Goal: Task Accomplishment & Management: Use online tool/utility

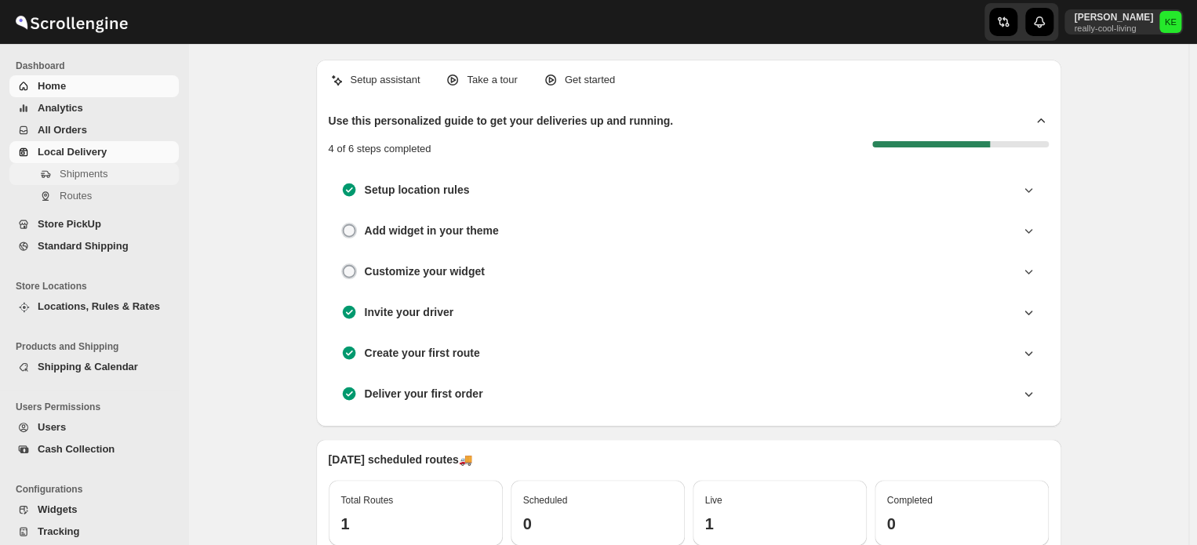
click at [93, 175] on span "Shipments" at bounding box center [84, 174] width 48 height 12
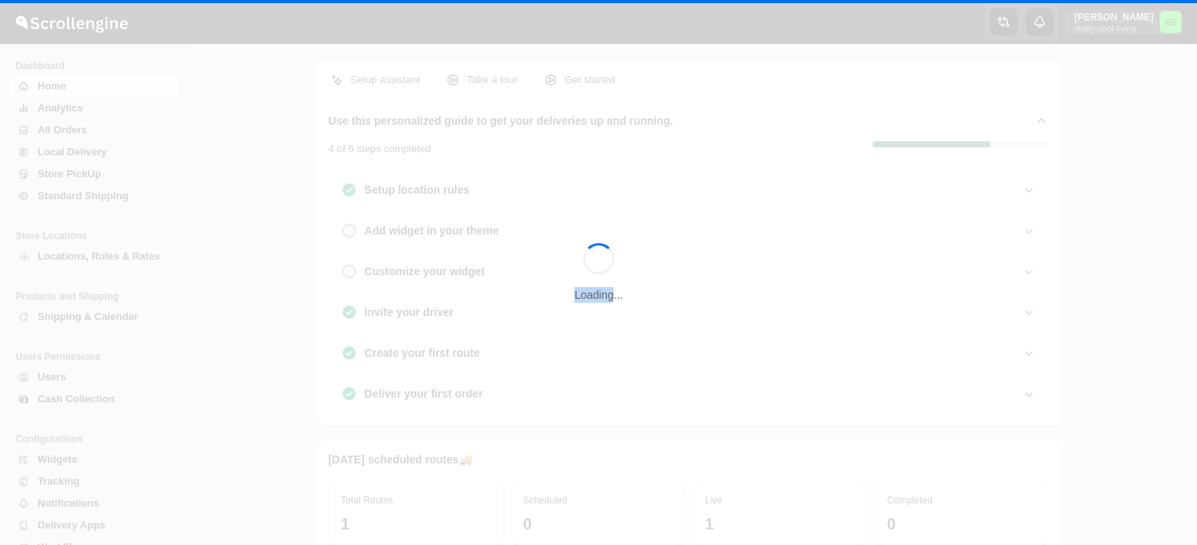
click at [93, 175] on div "Loading..." at bounding box center [598, 272] width 1197 height 545
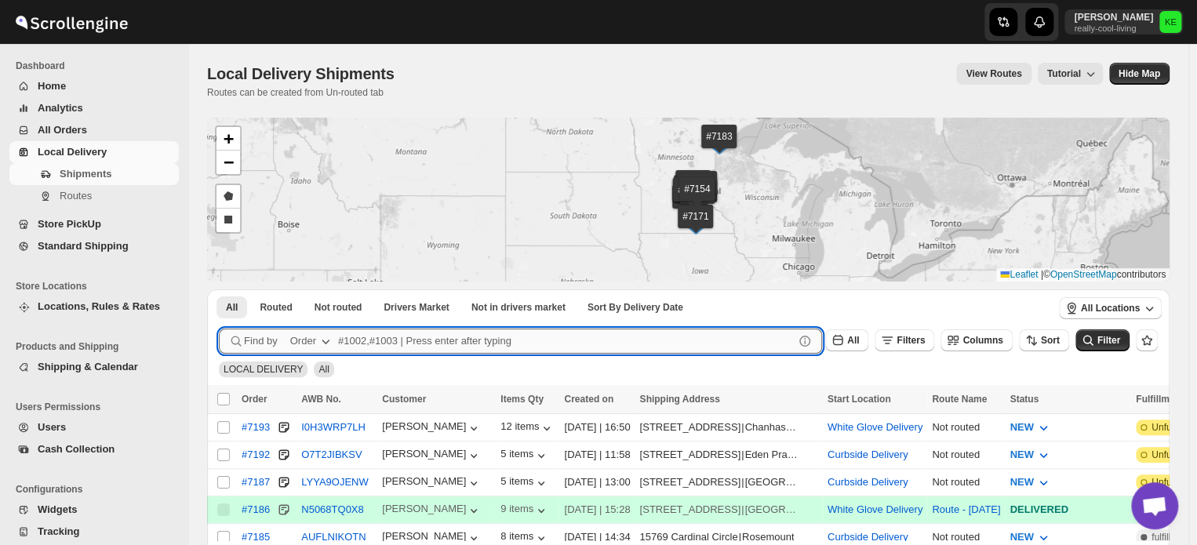
click at [354, 341] on input "text" at bounding box center [566, 341] width 456 height 25
type input "6830,7177,7187"
click at [219, 289] on button "Submit" at bounding box center [241, 297] width 45 height 16
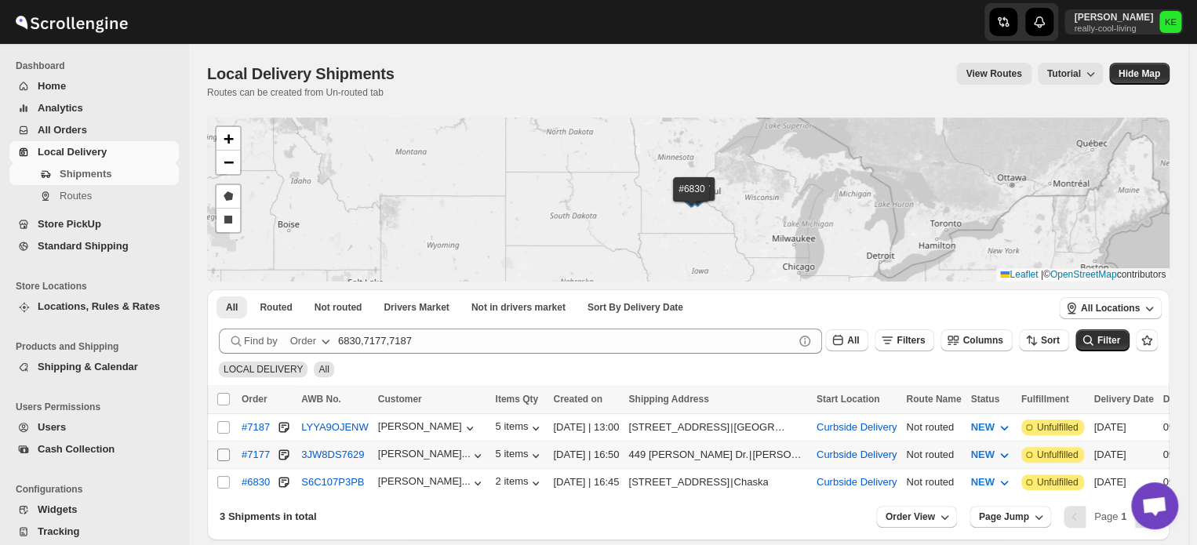
drag, startPoint x: 227, startPoint y: 476, endPoint x: 223, endPoint y: 454, distance: 22.3
click at [223, 454] on tbody "Select shipment #7187 LYYA9OJENW Patrick Bagan 5 items 07-Sep-25 | 13:00 13000 …" at bounding box center [949, 454] width 1485 height 82
click at [223, 454] on input "Select shipment" at bounding box center [223, 455] width 13 height 13
checkbox input "true"
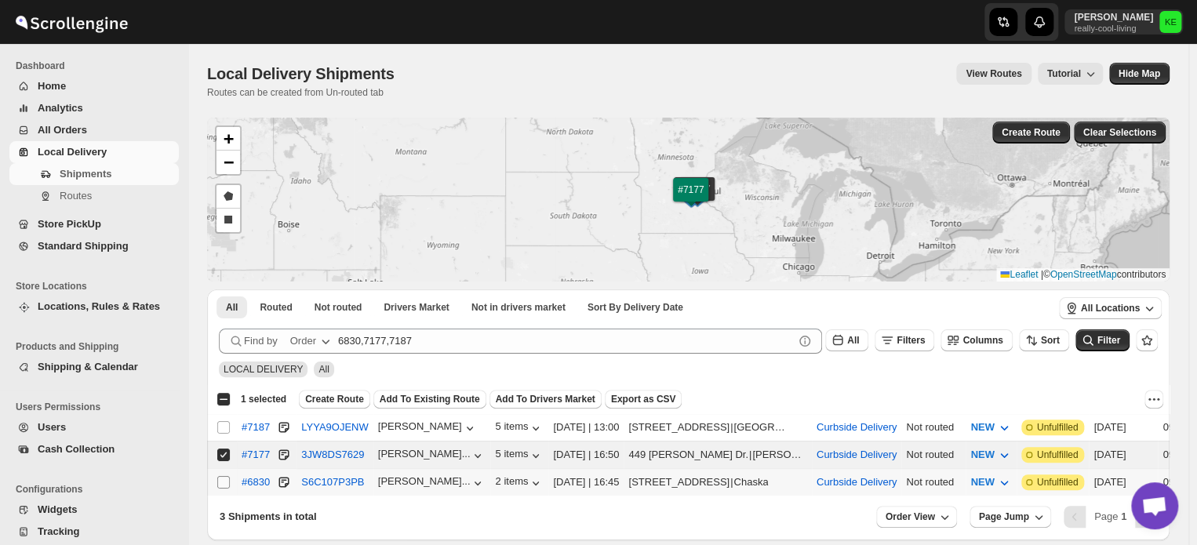
click at [223, 479] on input "Select shipment" at bounding box center [223, 482] width 13 height 13
checkbox input "true"
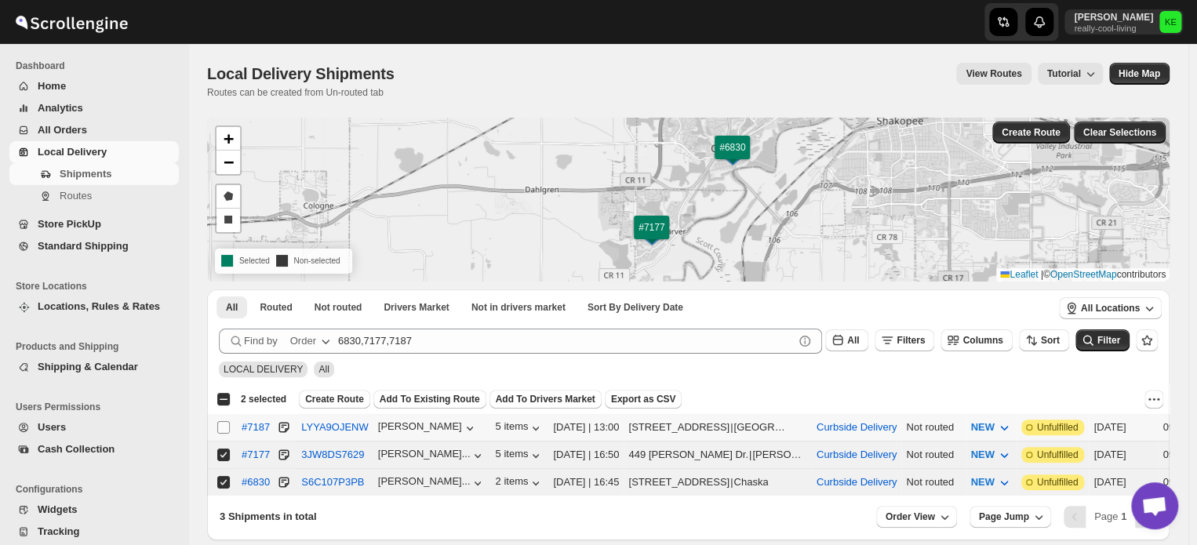
click at [221, 427] on input "Select shipment" at bounding box center [223, 427] width 13 height 13
checkbox input "true"
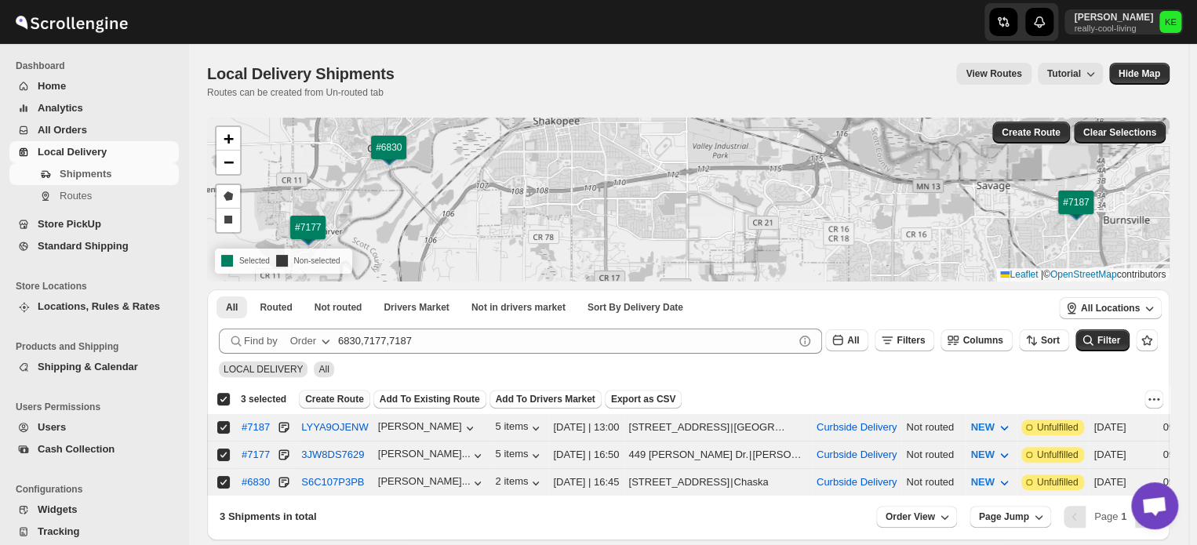
click at [329, 398] on span "Create Route" at bounding box center [334, 399] width 59 height 13
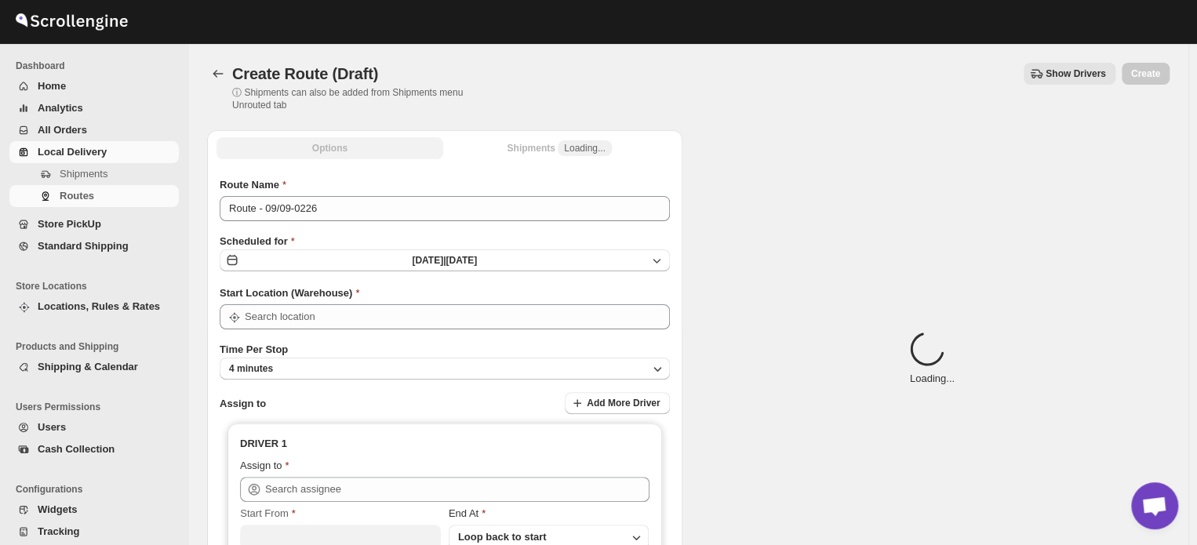
type input "Curbside Delivery"
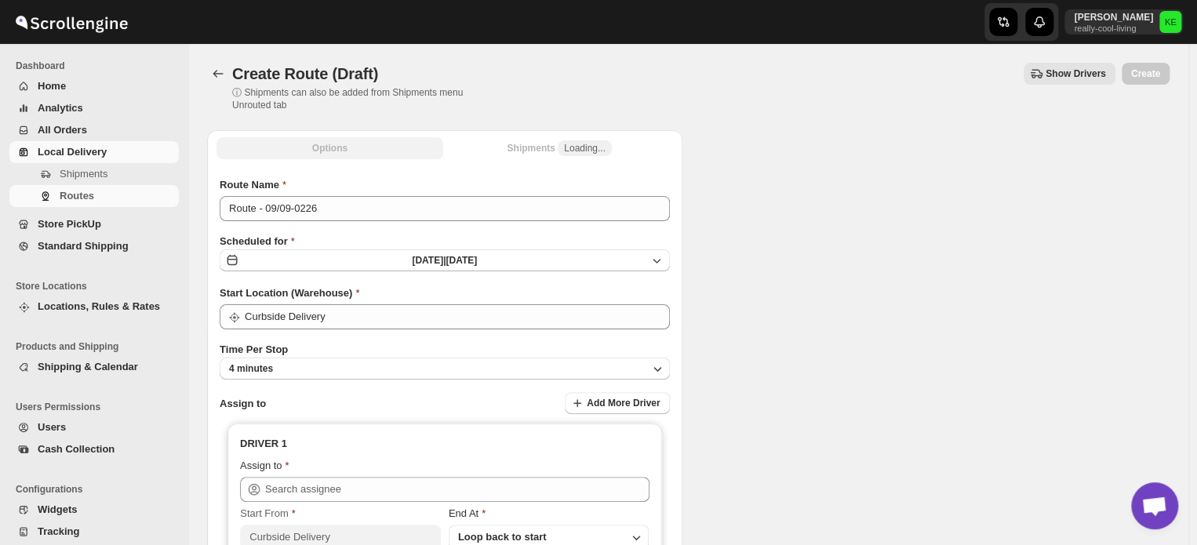
type input "Curbside Delivery"
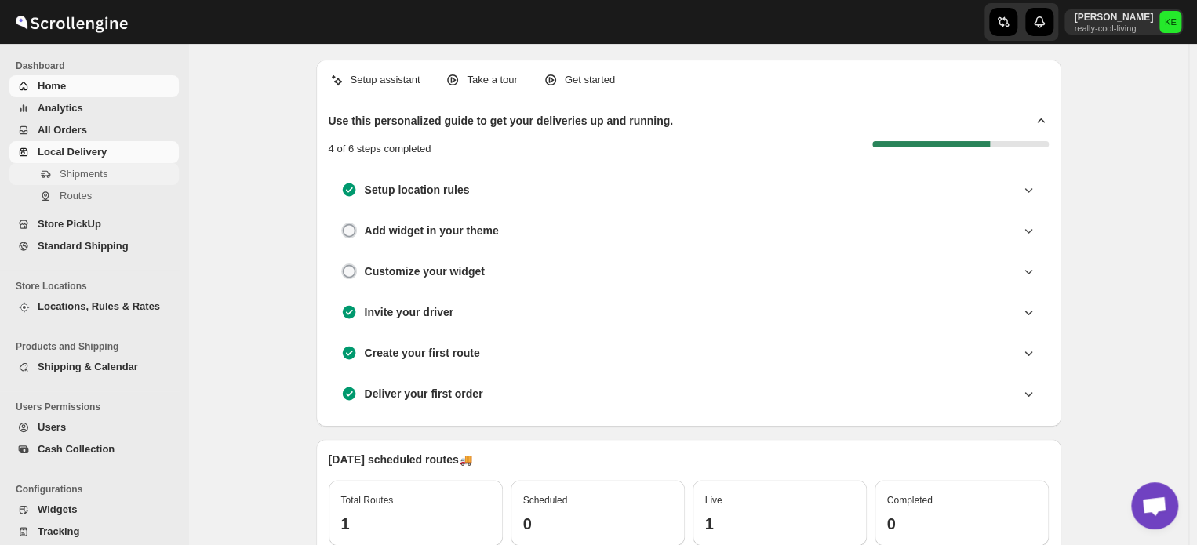
click at [98, 178] on span "Shipments" at bounding box center [84, 174] width 48 height 12
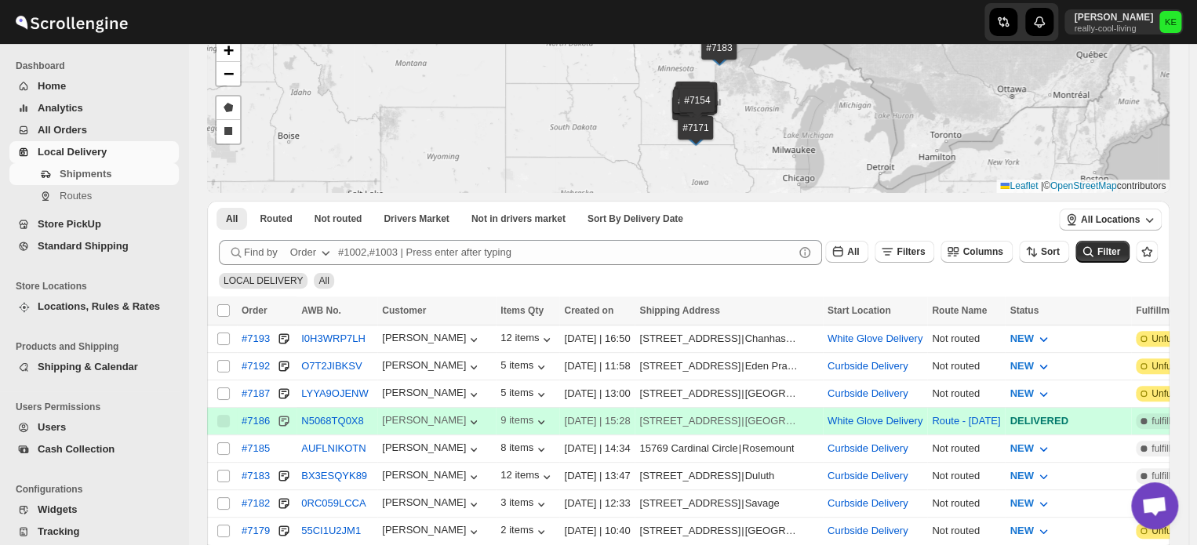
scroll to position [94, 0]
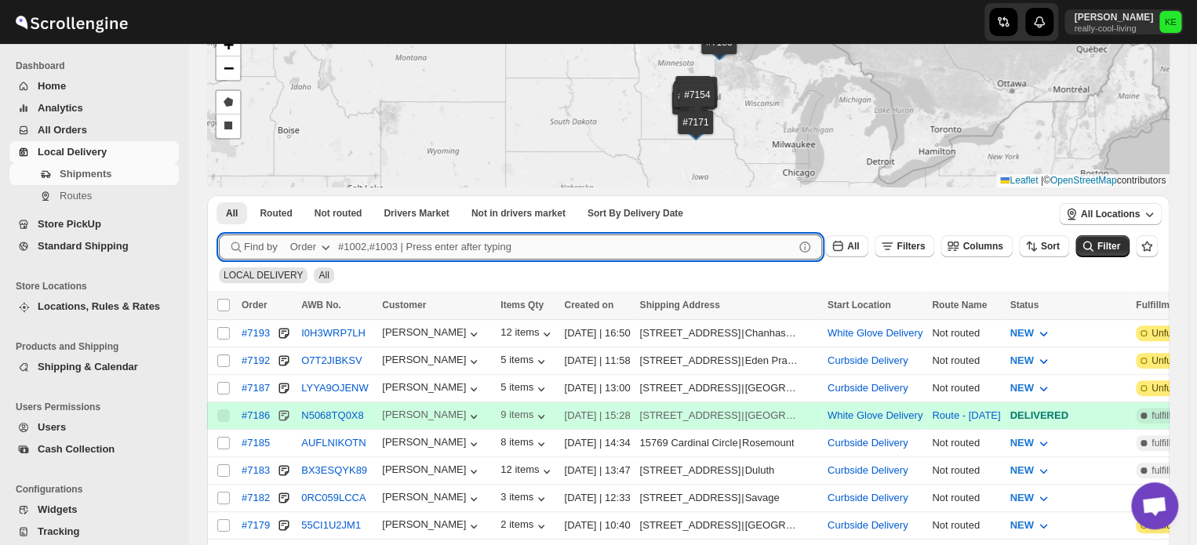
click at [358, 246] on input "text" at bounding box center [566, 247] width 456 height 25
type input "6830,7177,7187"
click at [219, 195] on button "Submit" at bounding box center [241, 203] width 45 height 16
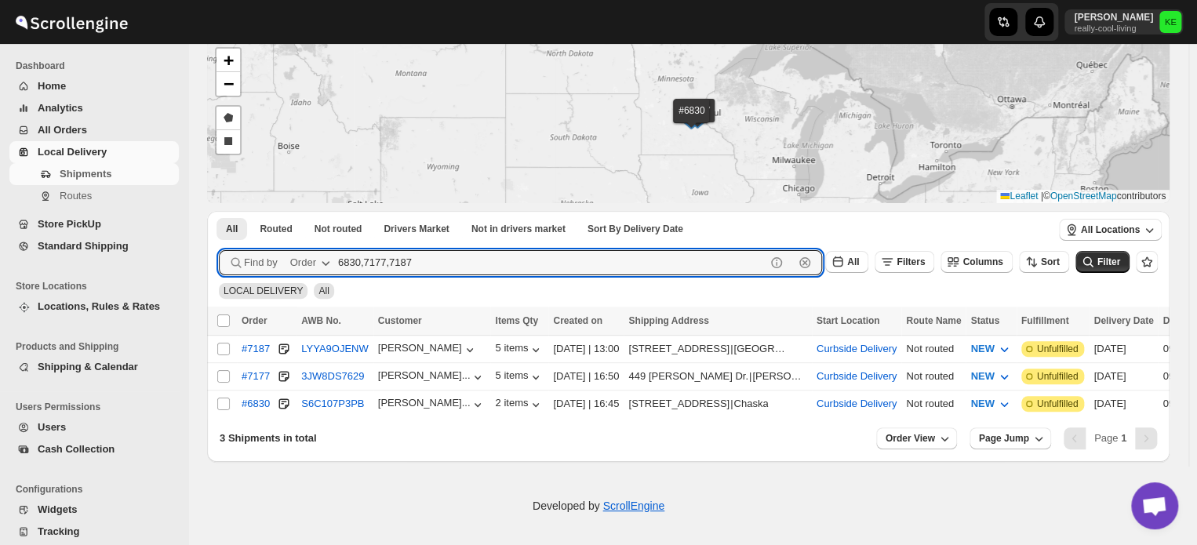
scroll to position [78, 0]
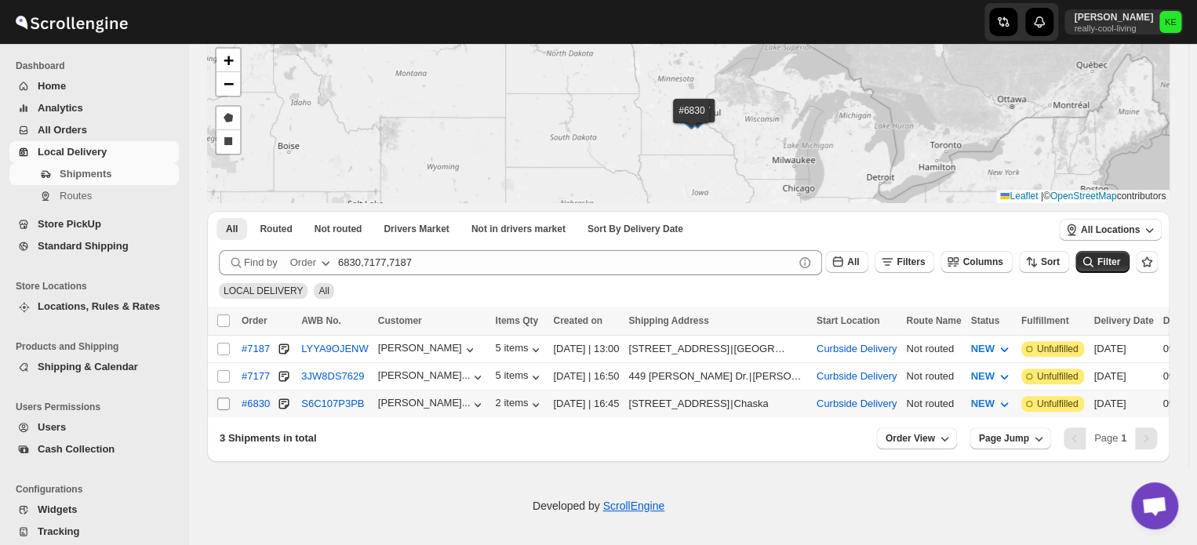
click at [222, 402] on input "Select shipment" at bounding box center [223, 404] width 13 height 13
checkbox input "true"
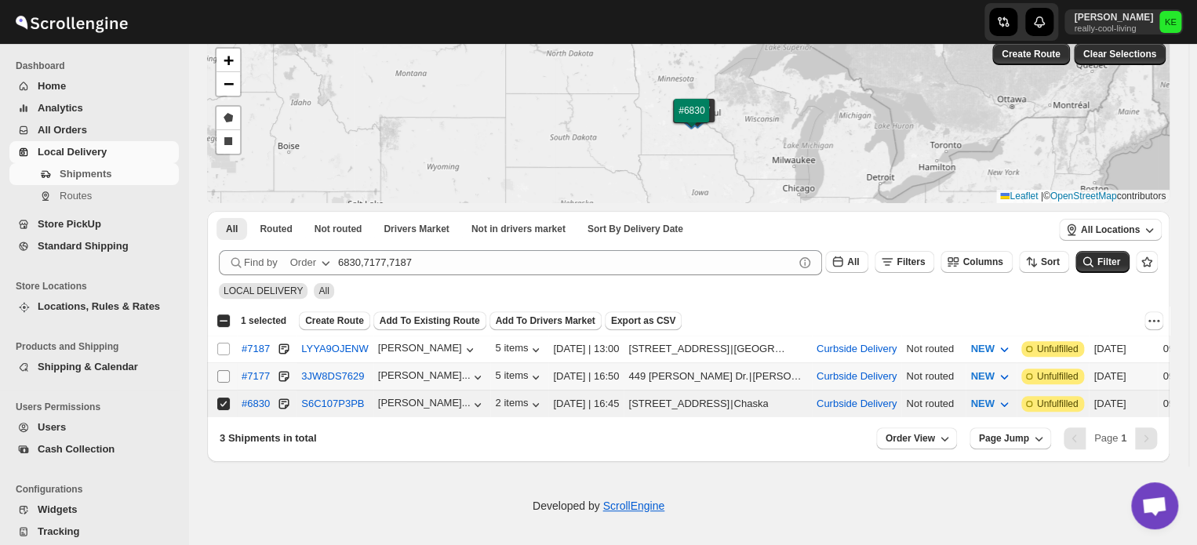
click at [222, 373] on input "Select shipment" at bounding box center [223, 376] width 13 height 13
checkbox input "true"
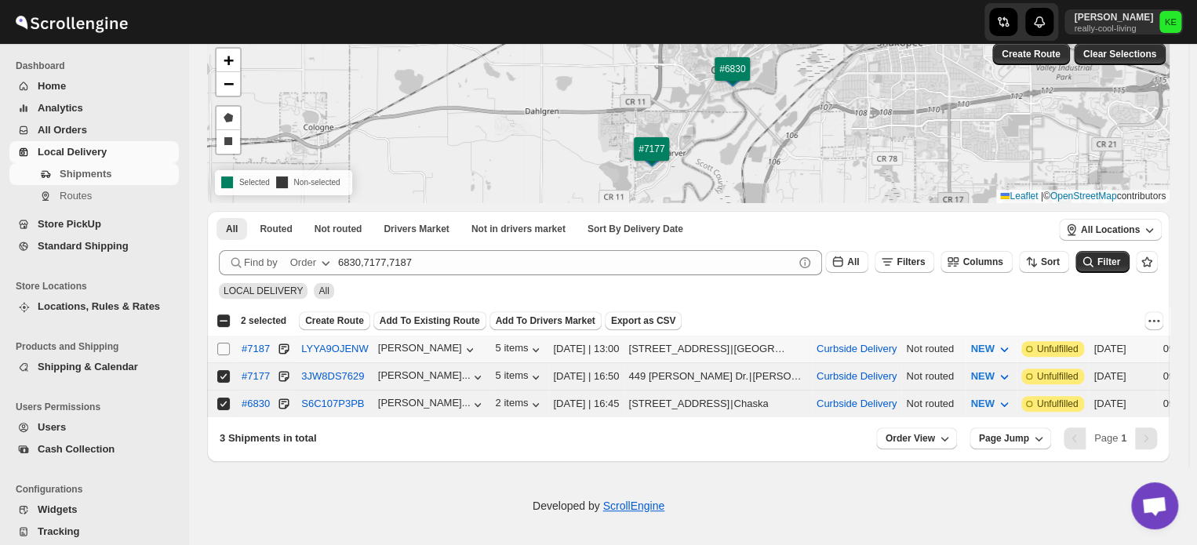
click at [222, 345] on input "Select shipment" at bounding box center [223, 349] width 13 height 13
checkbox input "true"
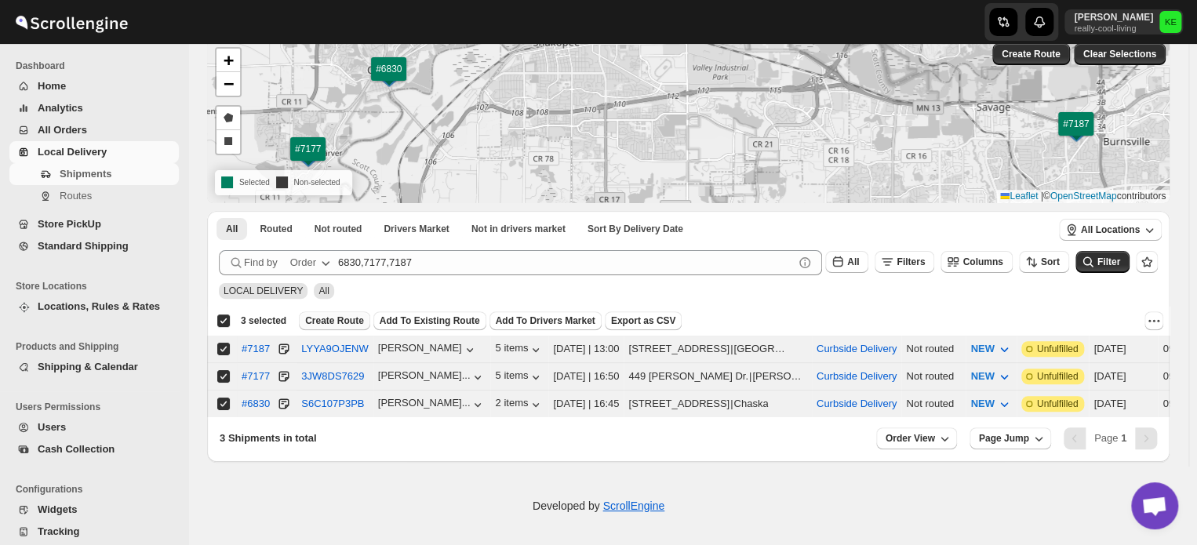
click at [336, 319] on span "Create Route" at bounding box center [334, 321] width 59 height 13
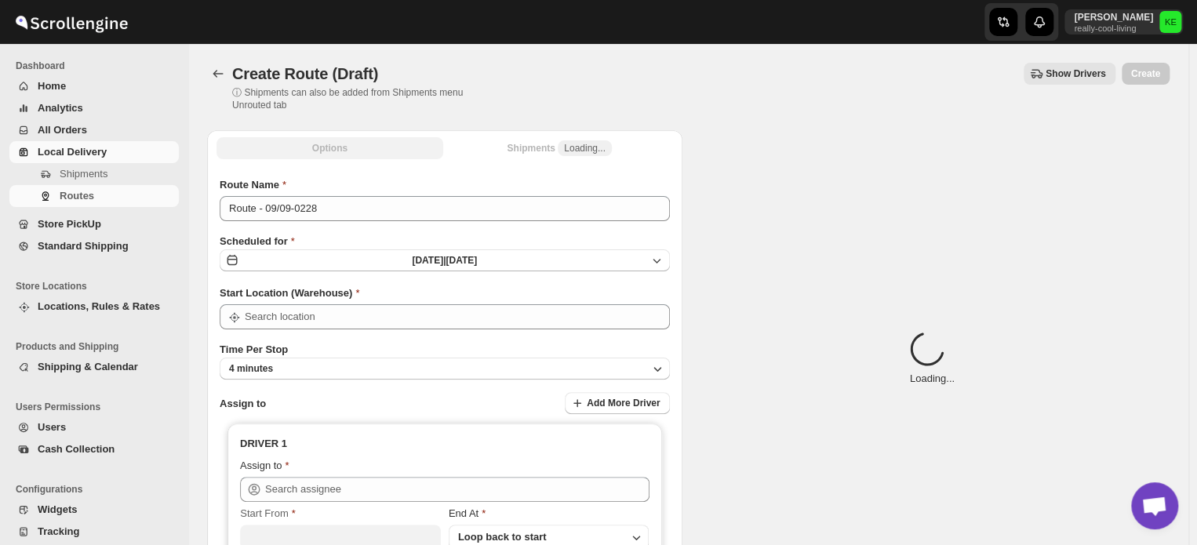
type input "Curbside Delivery"
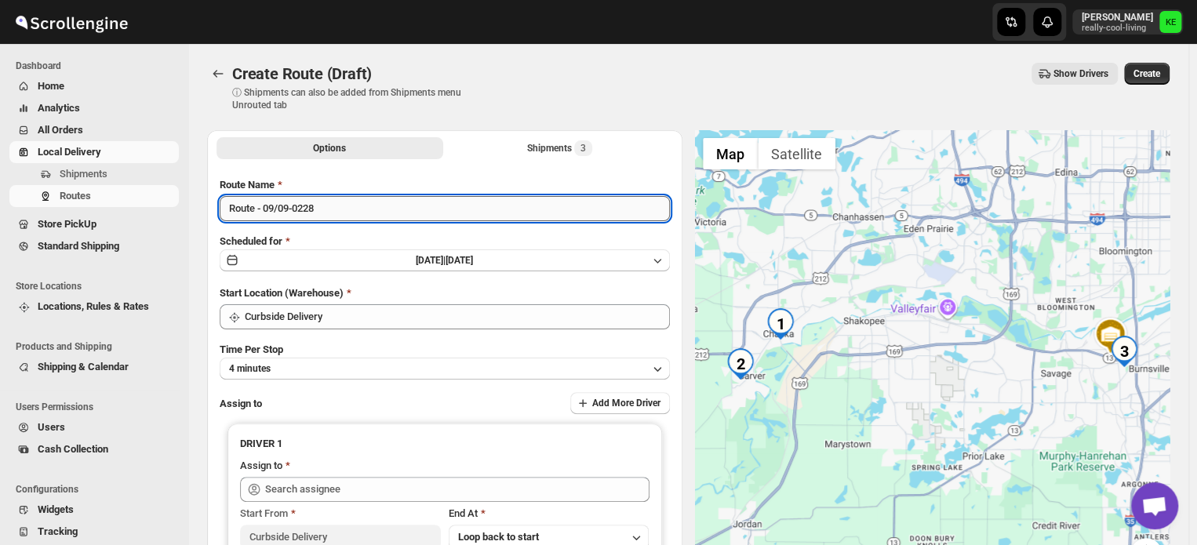
click at [555, 206] on input "Route - 09/09-0228" at bounding box center [445, 208] width 450 height 25
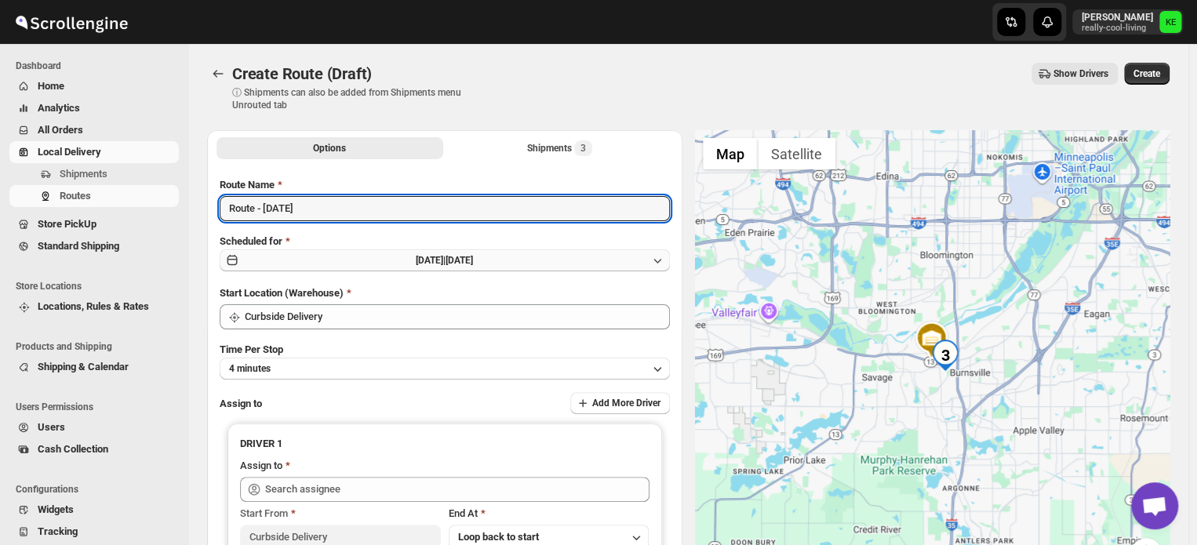
type input "Route - [DATE]"
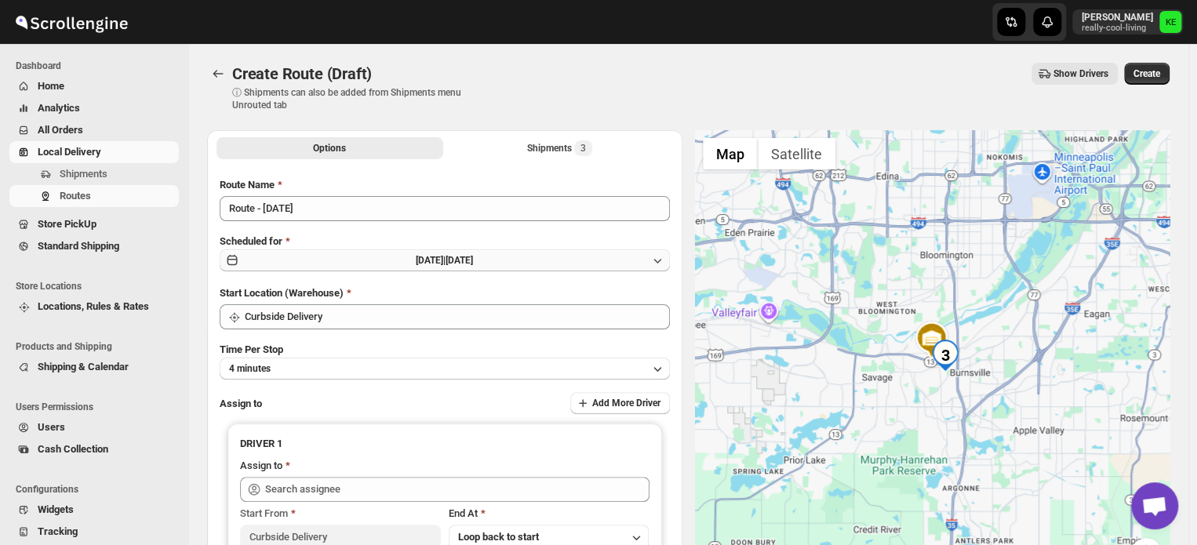
click at [663, 259] on icon "button" at bounding box center [657, 261] width 16 height 16
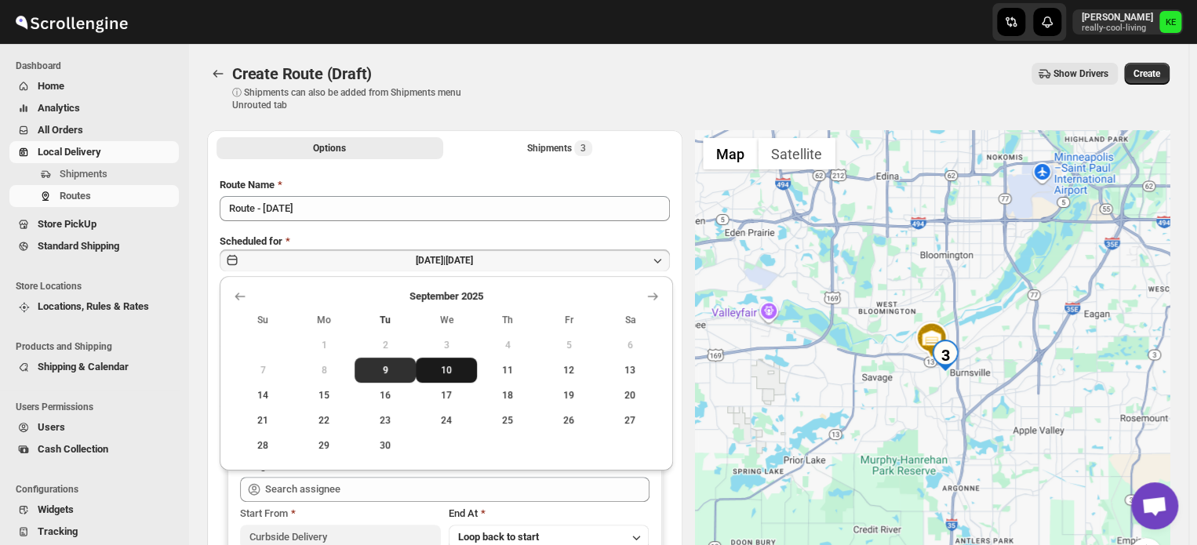
click at [458, 373] on span "10" at bounding box center [446, 370] width 49 height 13
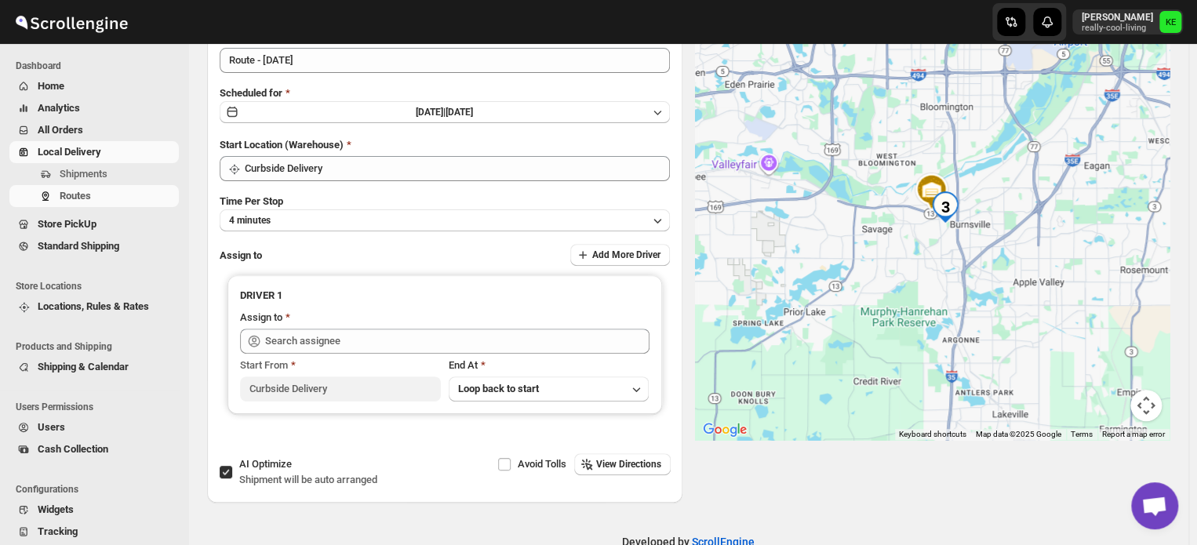
scroll to position [151, 0]
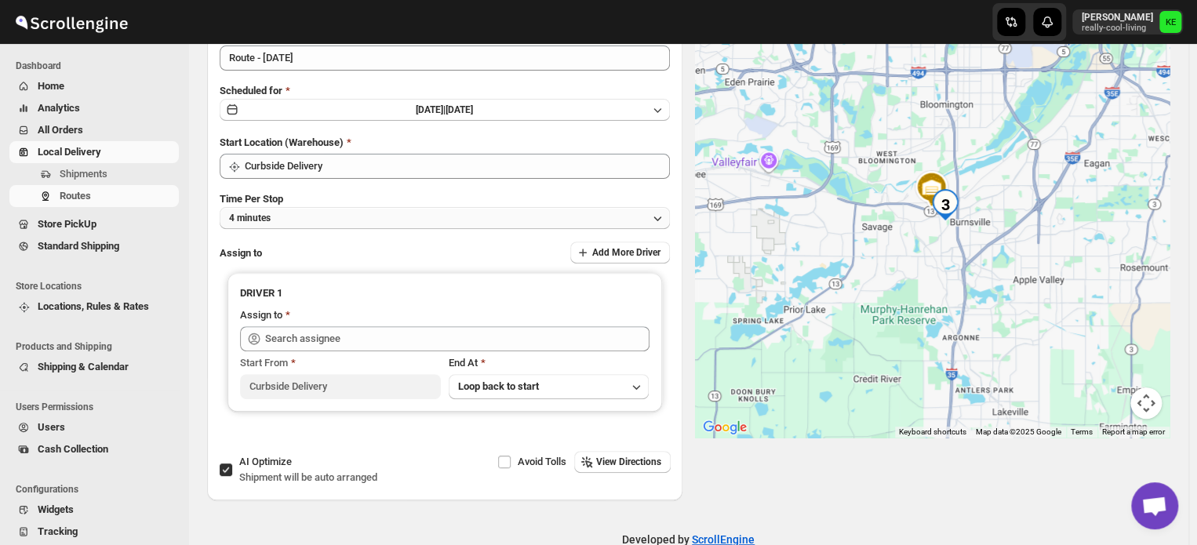
click at [663, 216] on icon "button" at bounding box center [657, 218] width 16 height 16
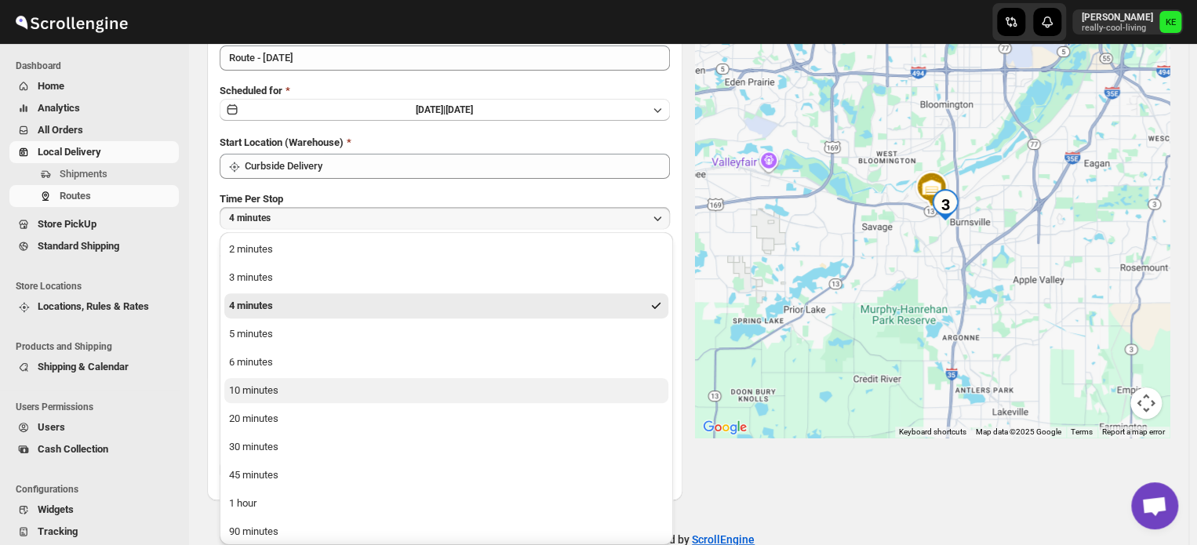
click at [276, 391] on div "10 minutes" at bounding box center [253, 391] width 49 height 16
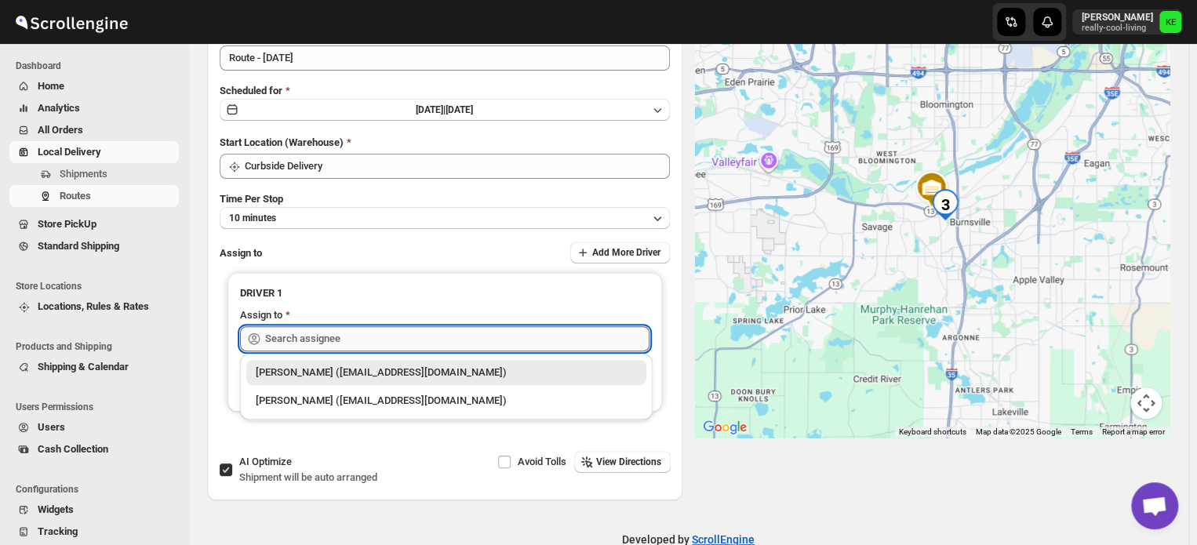
click at [442, 341] on input "text" at bounding box center [457, 338] width 384 height 25
click at [387, 405] on div "Kermit Erickson (kjerickson1971@gmail.com)" at bounding box center [446, 401] width 381 height 16
type input "Kermit Erickson (kjerickson1971@gmail.com)"
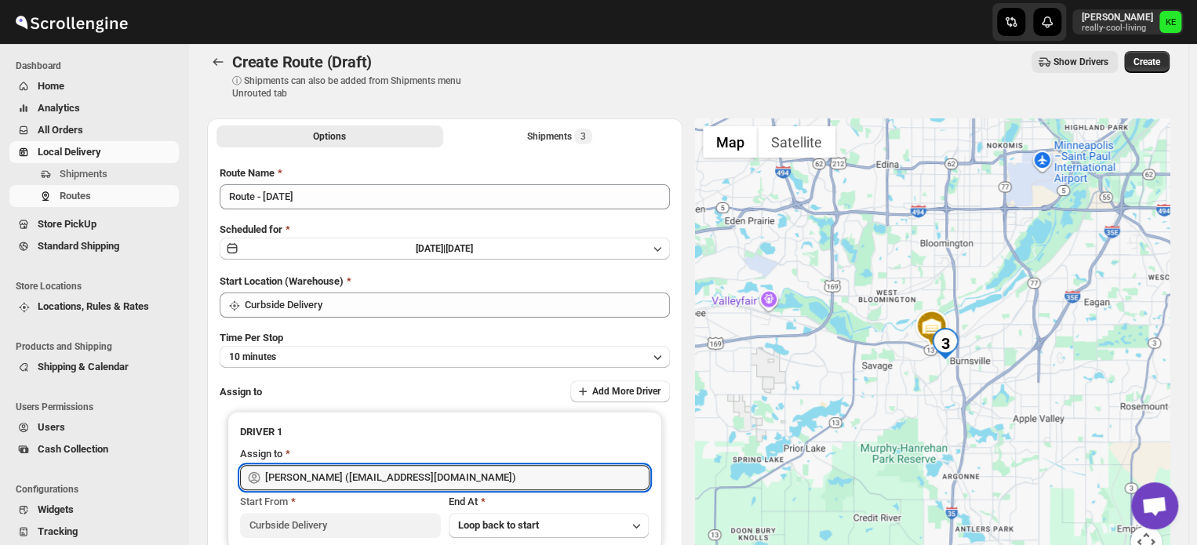
scroll to position [3, 0]
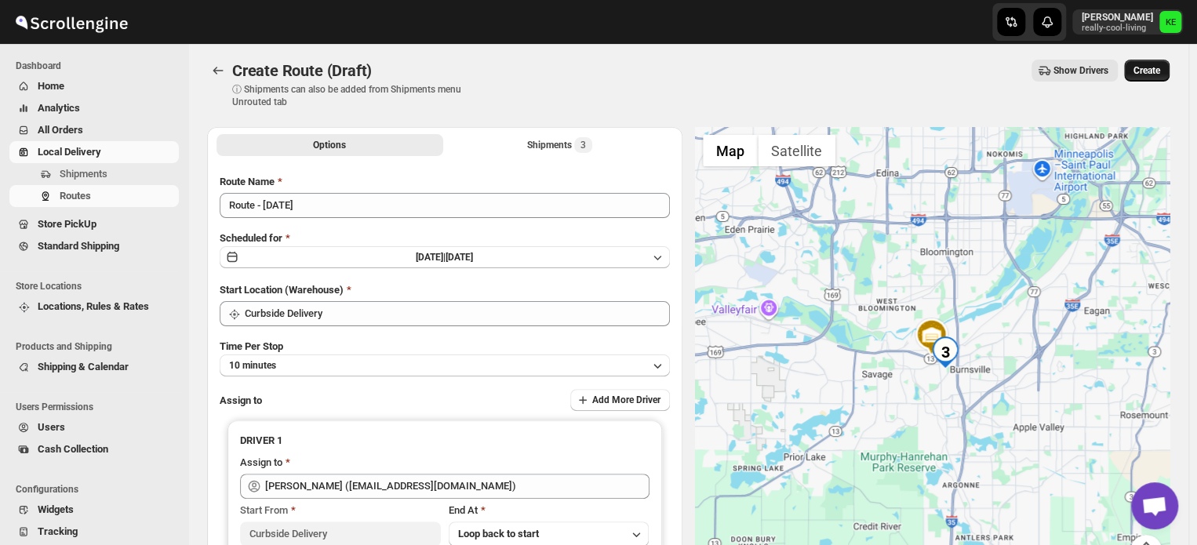
click at [1160, 71] on span "Create" at bounding box center [1146, 70] width 27 height 13
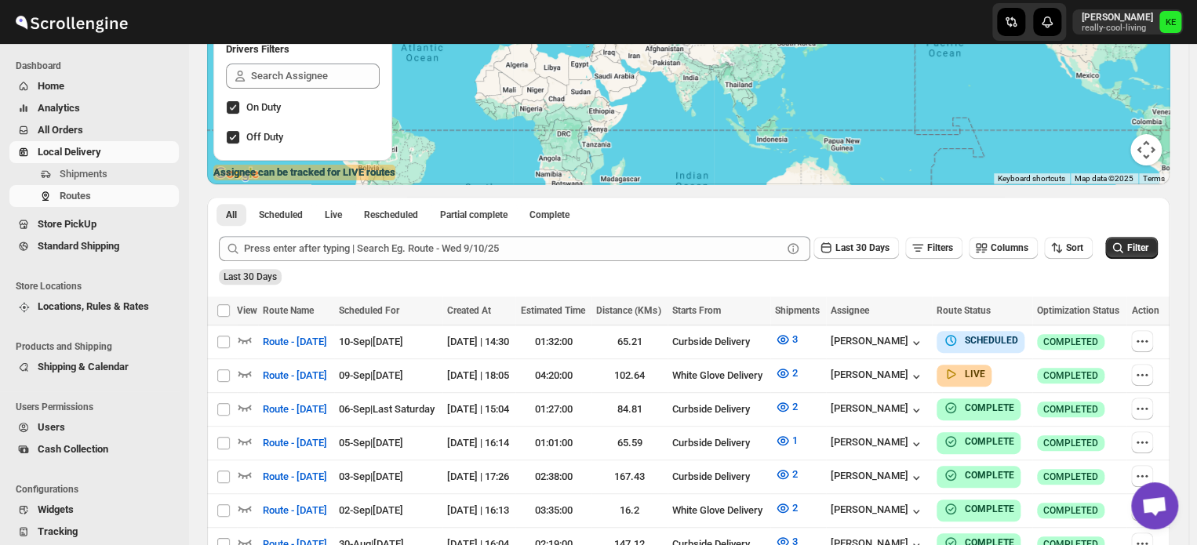
scroll to position [189, 0]
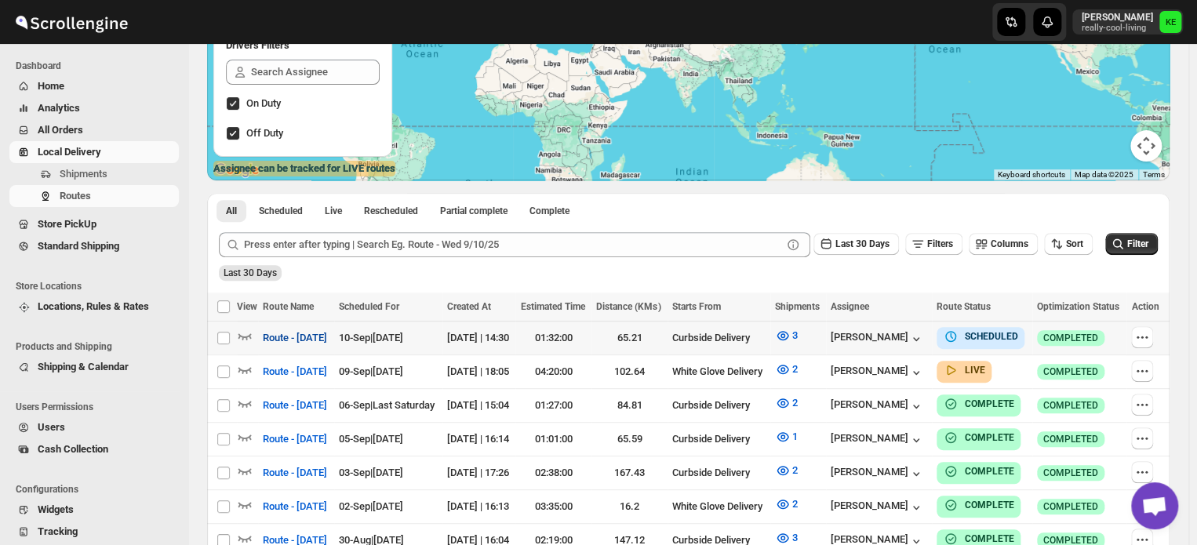
click at [302, 335] on span "Route - [DATE]" at bounding box center [295, 338] width 64 height 16
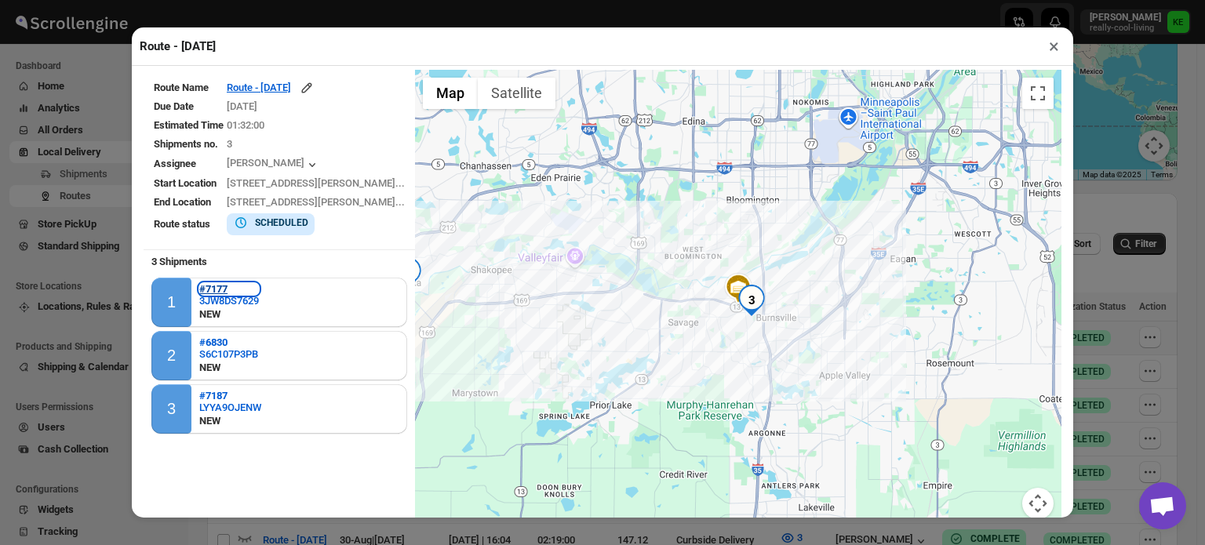
click at [217, 286] on b "#7177" at bounding box center [213, 289] width 28 height 12
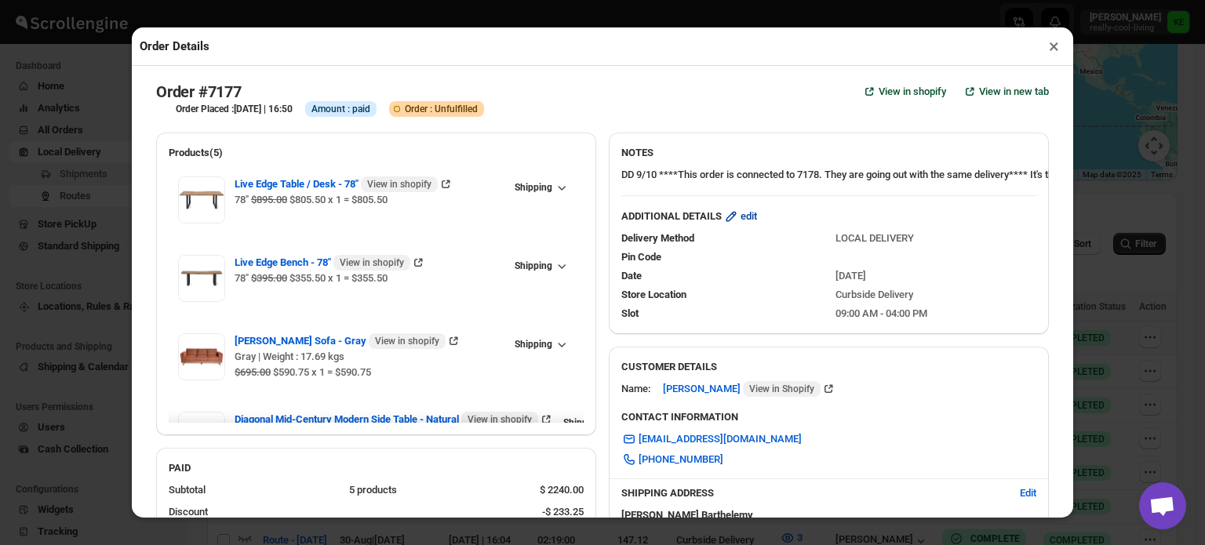
click at [751, 224] on span "edit" at bounding box center [748, 217] width 16 height 16
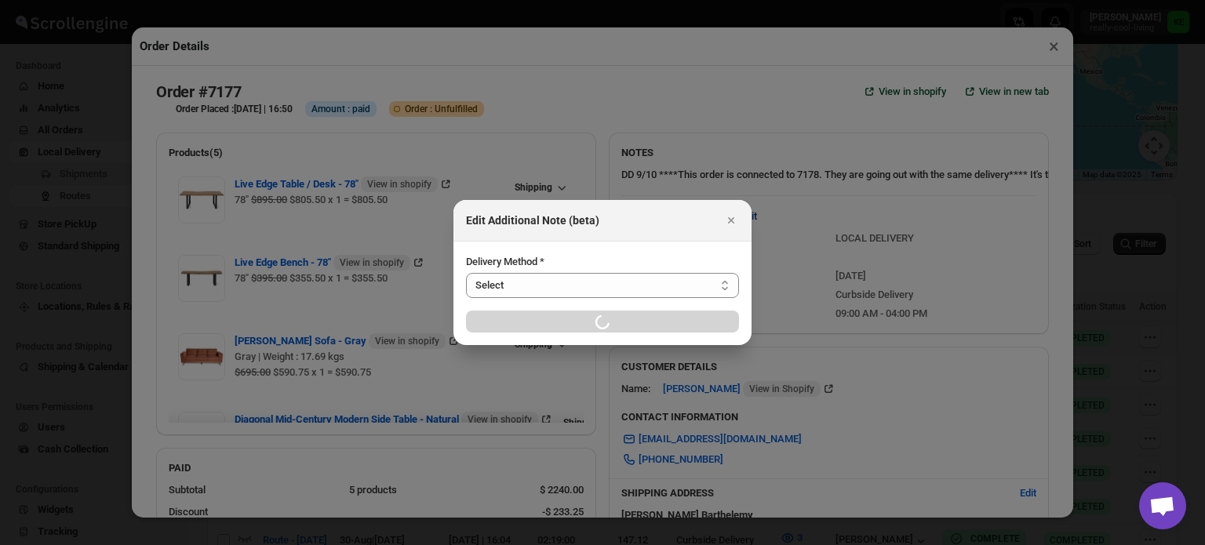
select select "LOCAL_DELIVERY"
select select "LOCATION_BASES"
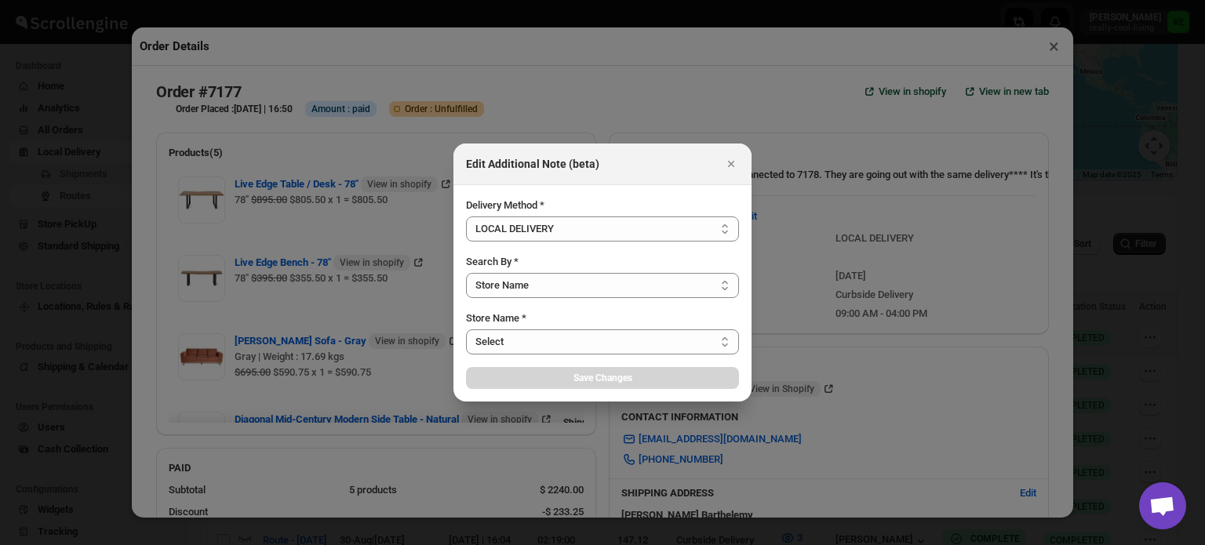
select select "656744df154a64d9bb065b6d"
select select "2025-09-10"
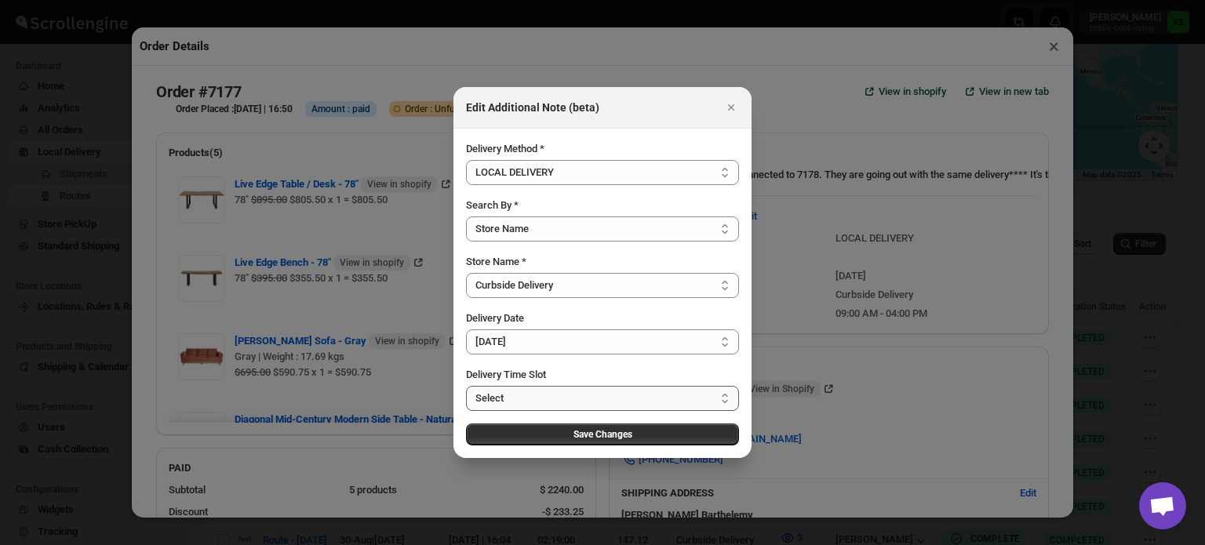
click at [725, 399] on select "Select 09:00 AM - 04:00 PM 09:00 AM - 11:00 AM 10:00 AM - 12:00 PM 11:00 AM - 0…" at bounding box center [602, 398] width 273 height 25
select select "673ffc4d35296b8d311f7cc3"
click at [466, 386] on select "Select 09:00 AM - 04:00 PM 09:00 AM - 11:00 AM 10:00 AM - 12:00 PM 11:00 AM - 0…" at bounding box center [602, 398] width 273 height 25
click at [600, 437] on span "Save Changes" at bounding box center [602, 434] width 59 height 13
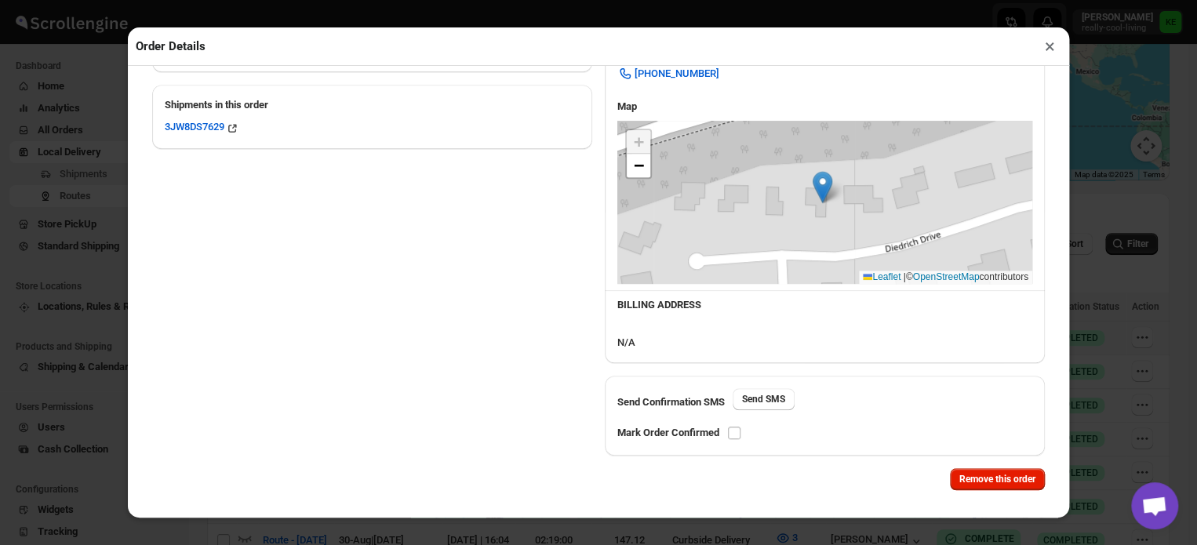
scroll to position [541, 0]
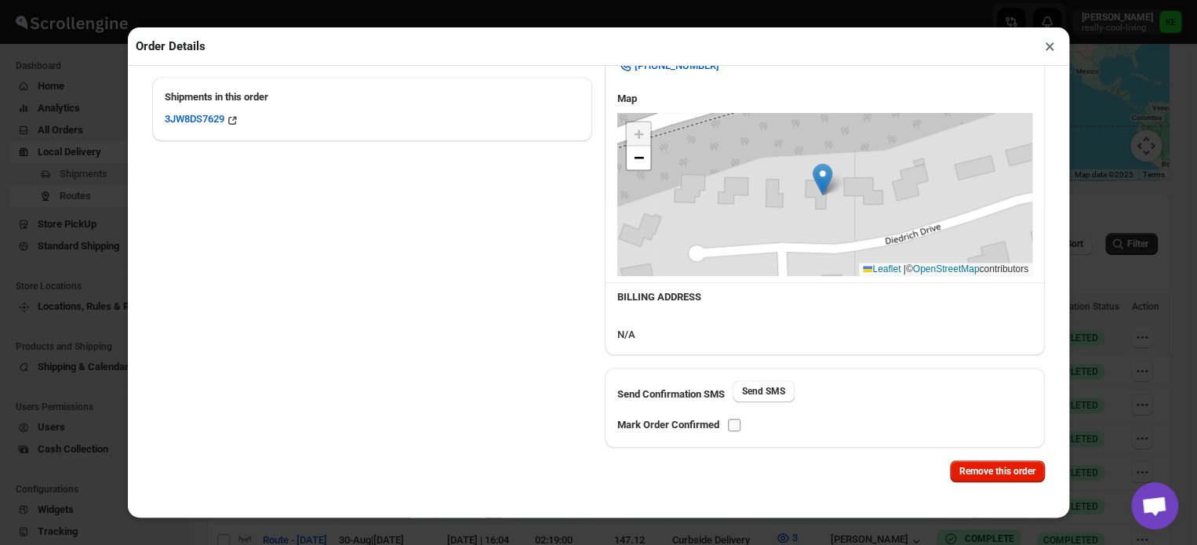
click at [734, 427] on input "checkbox" at bounding box center [734, 425] width 13 height 13
checkbox input "true"
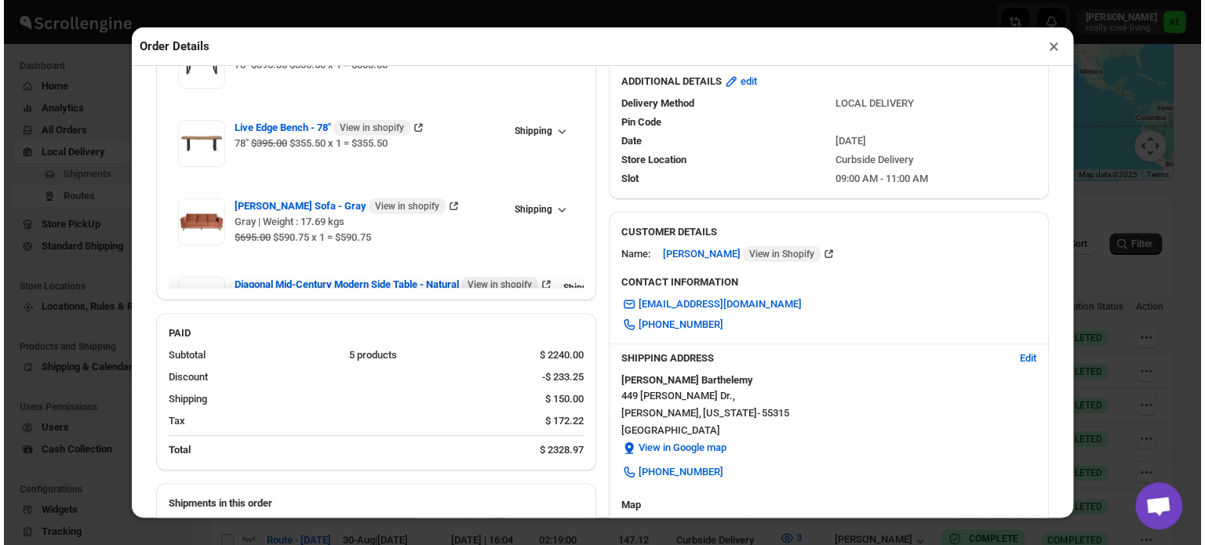
scroll to position [0, 0]
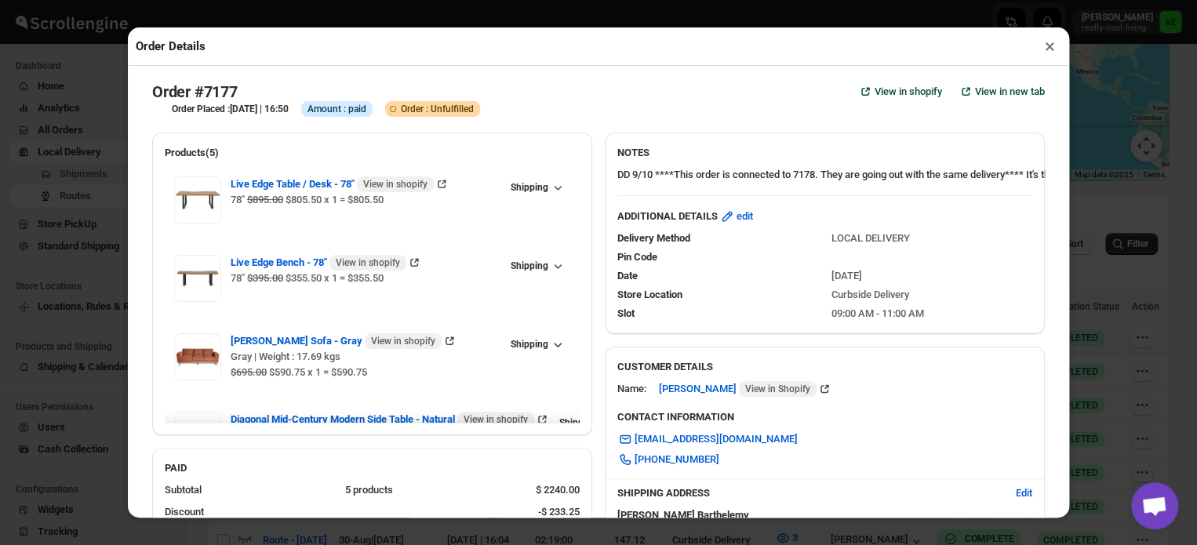
click at [1049, 49] on button "×" at bounding box center [1049, 46] width 23 height 22
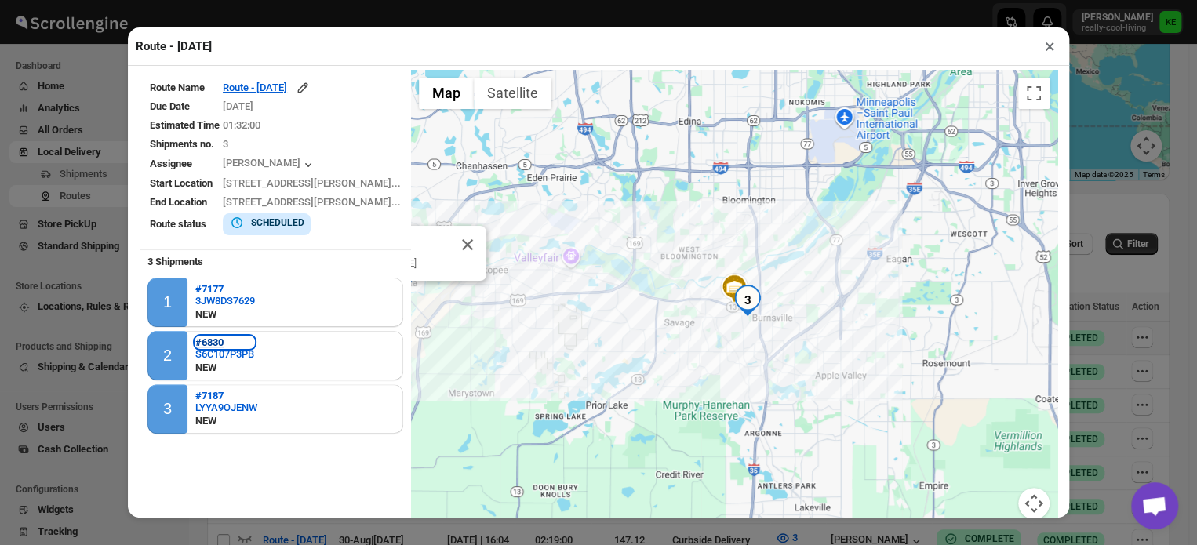
click at [214, 343] on b "#6830" at bounding box center [209, 342] width 28 height 12
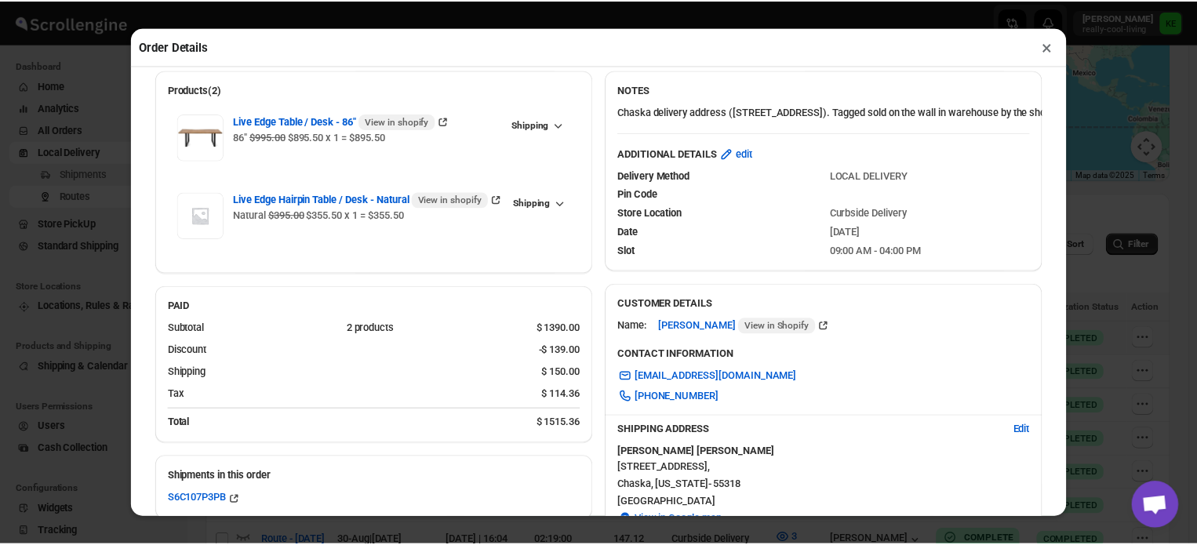
scroll to position [58, 0]
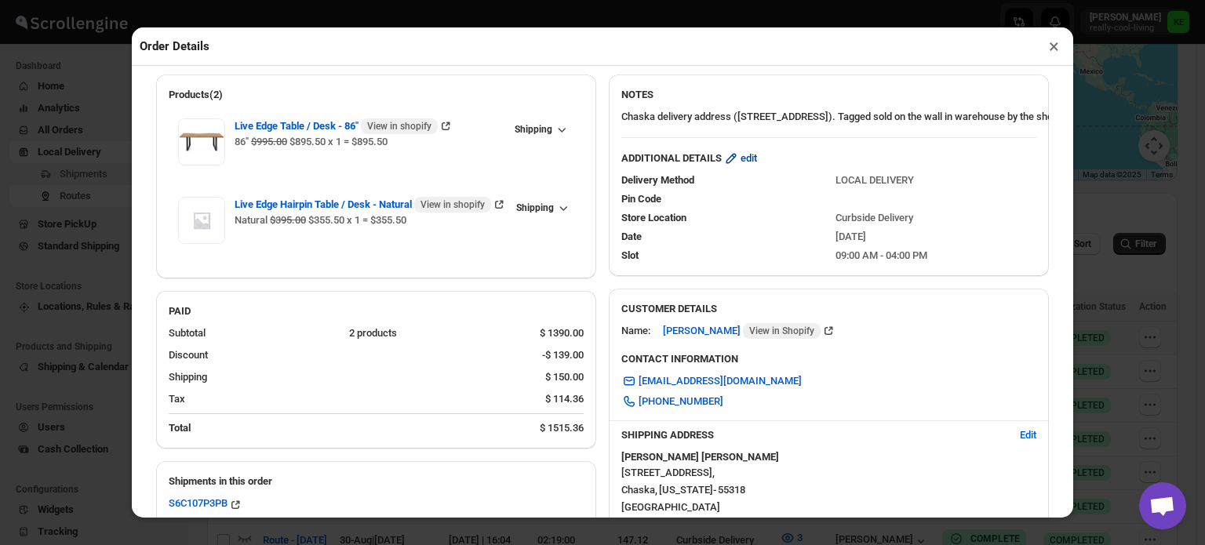
click at [747, 166] on span "edit" at bounding box center [748, 159] width 16 height 16
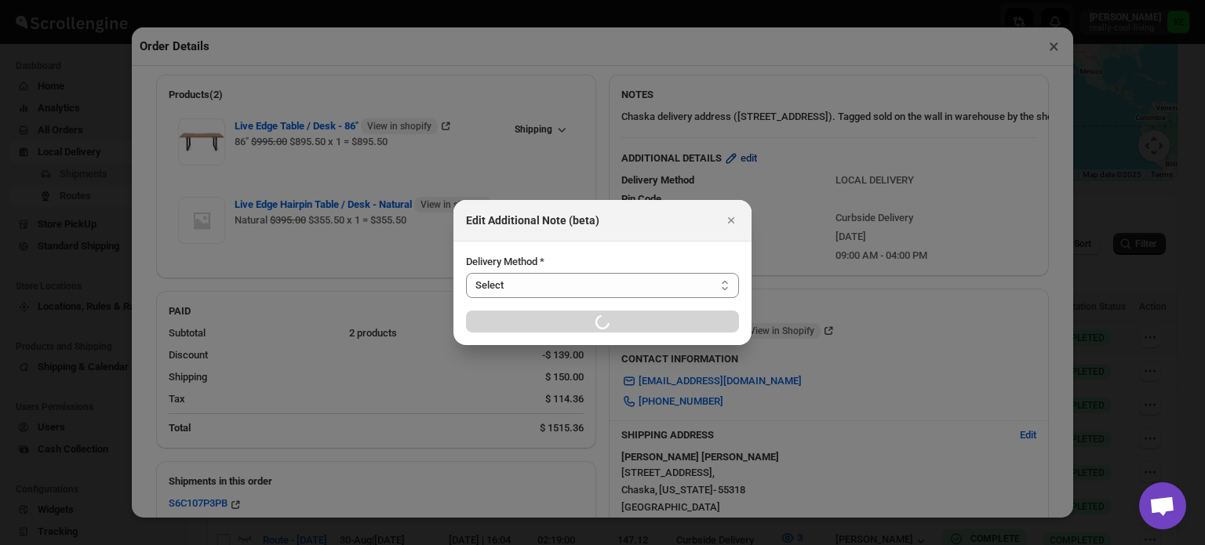
select select "LOCAL_DELIVERY"
select select "LOCATION_BASES"
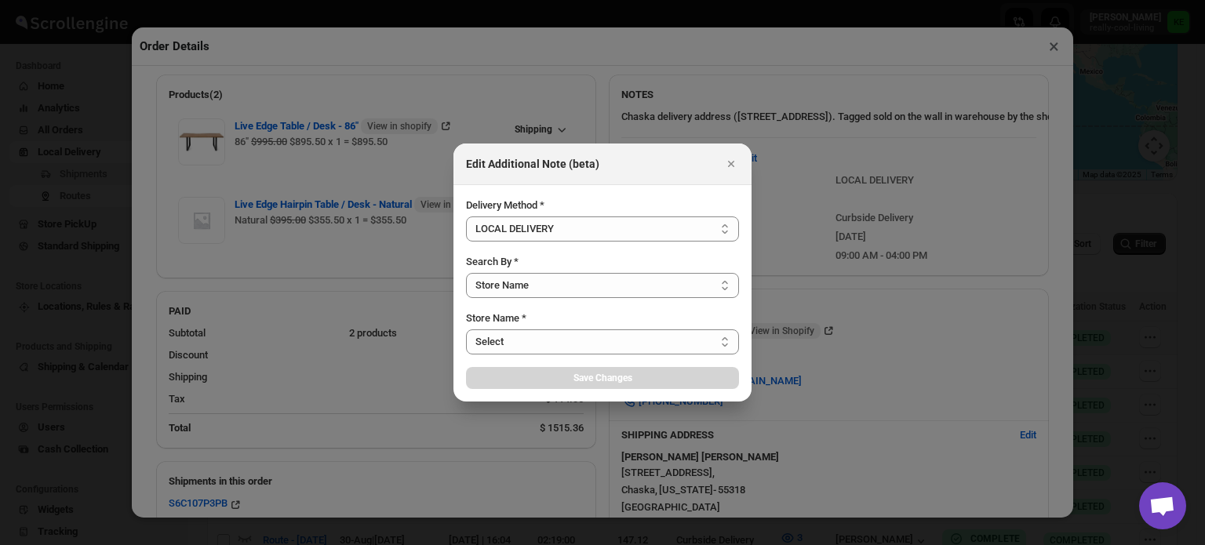
select select "656744df154a64d9bb065b6d"
select select "2025-09-10"
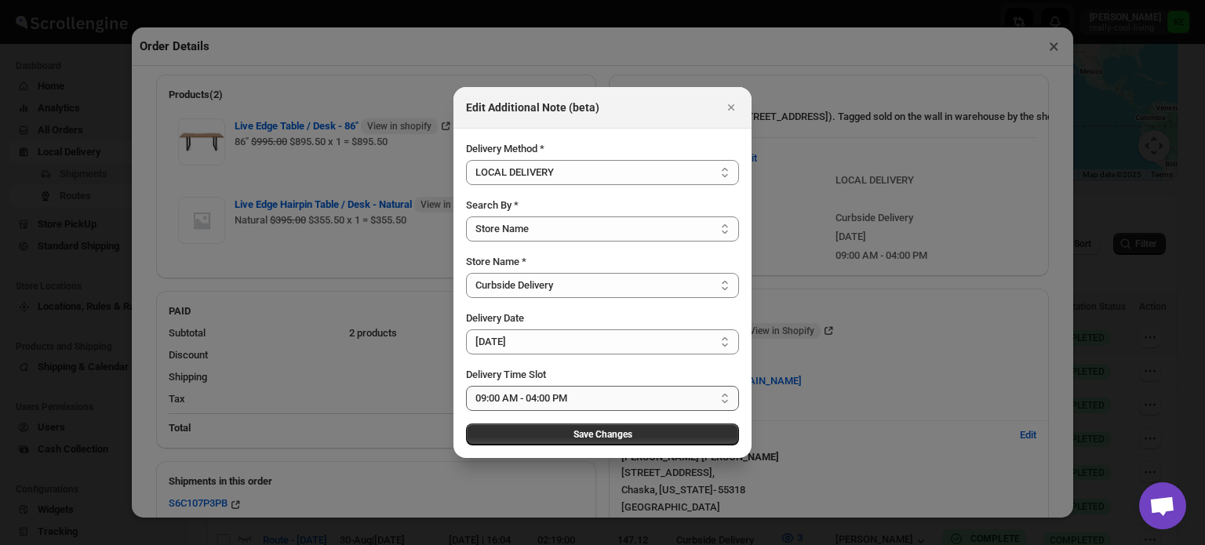
click at [726, 401] on select "Select 09:00 AM - 04:00 PM 09:00 AM - 11:00 AM 10:00 AM - 12:00 PM 11:00 AM - 0…" at bounding box center [602, 398] width 273 height 25
select select "673ffc4d35296b8d311f7cc3"
click at [466, 386] on select "Select 09:00 AM - 04:00 PM 09:00 AM - 11:00 AM 10:00 AM - 12:00 PM 11:00 AM - 0…" at bounding box center [602, 398] width 273 height 25
click at [613, 435] on span "Save Changes" at bounding box center [602, 434] width 59 height 13
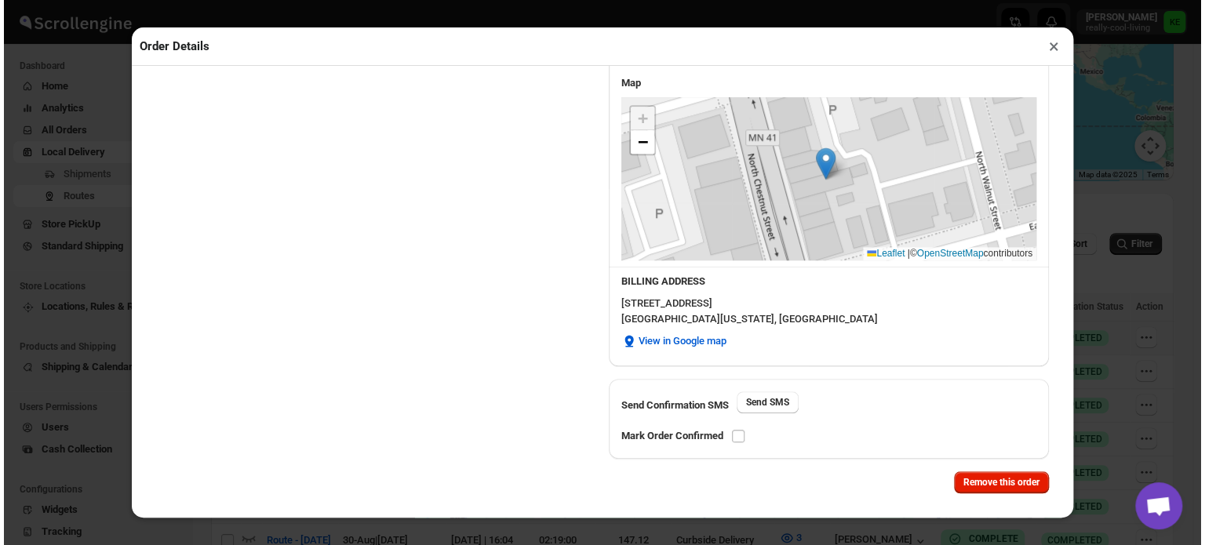
scroll to position [567, 0]
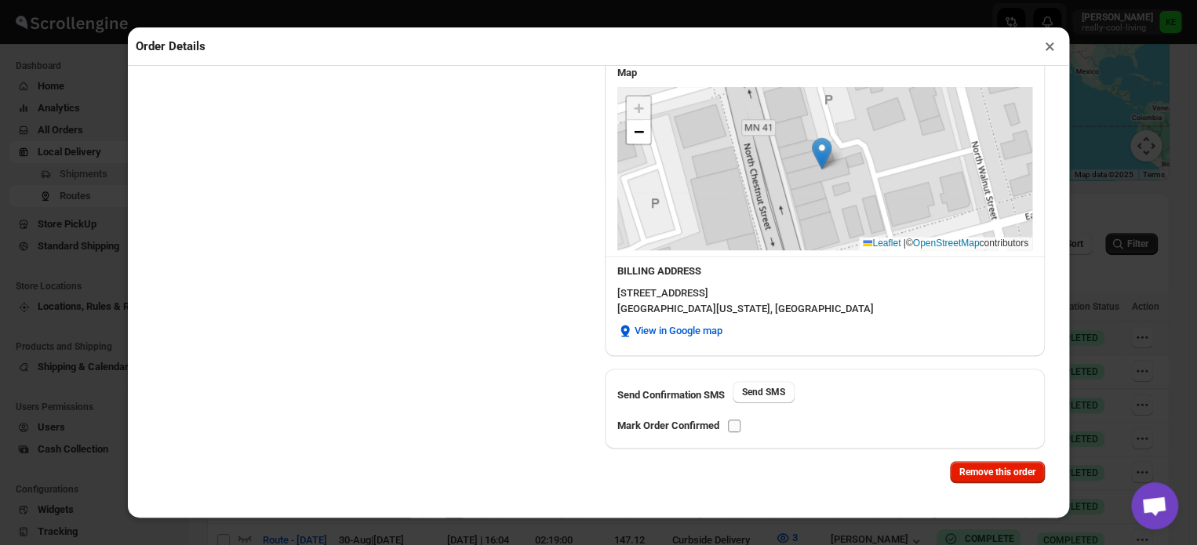
click at [734, 427] on input "checkbox" at bounding box center [734, 426] width 13 height 13
checkbox input "true"
click at [1045, 49] on button "×" at bounding box center [1049, 46] width 23 height 22
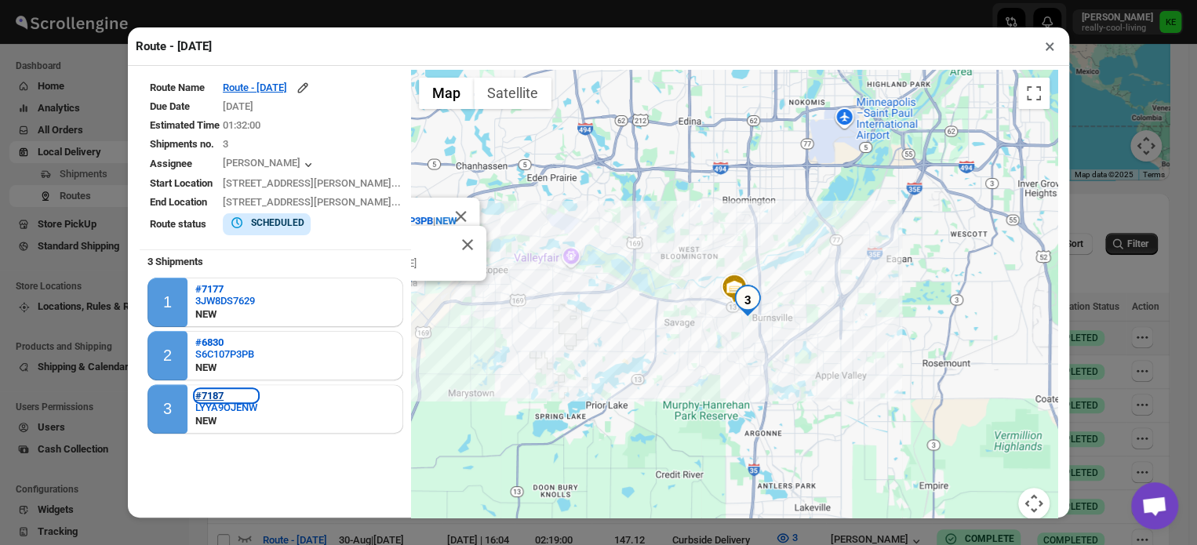
click at [221, 398] on b "#7187" at bounding box center [209, 396] width 28 height 12
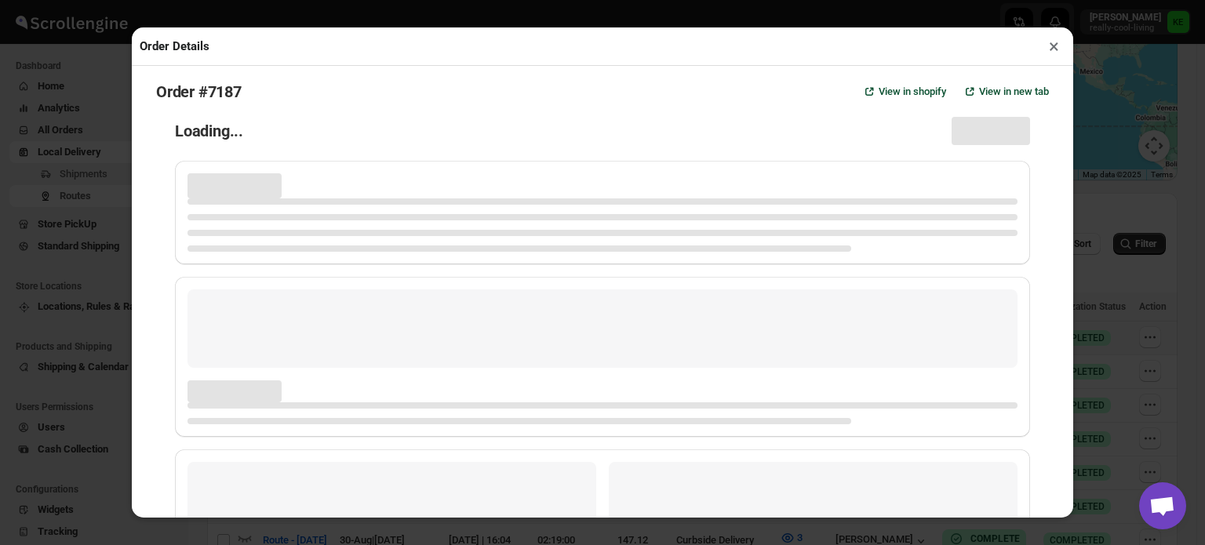
click at [221, 398] on div "Page loading" at bounding box center [234, 391] width 94 height 22
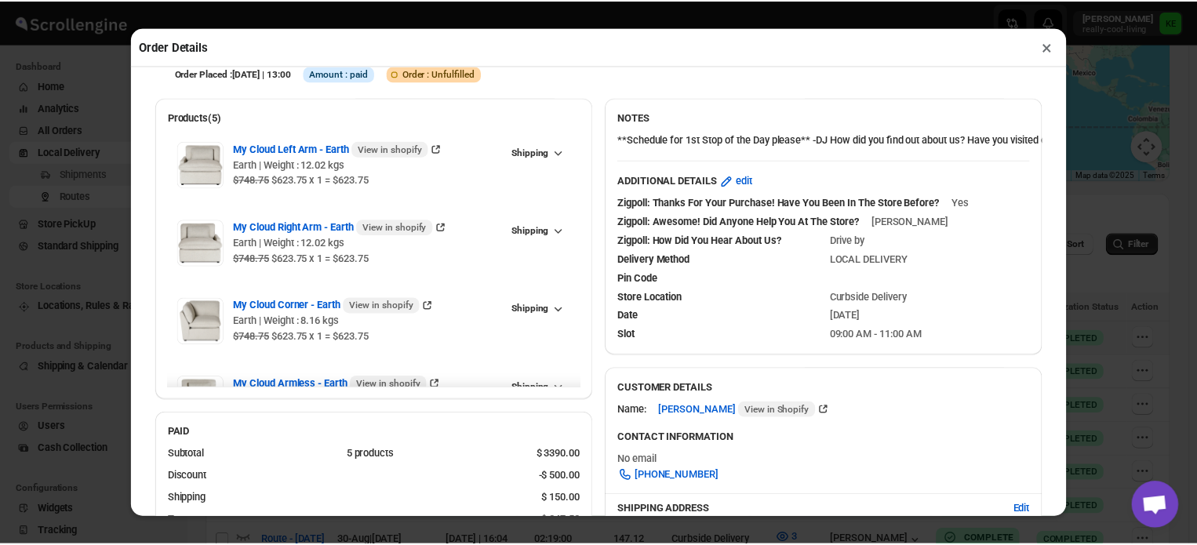
scroll to position [38, 0]
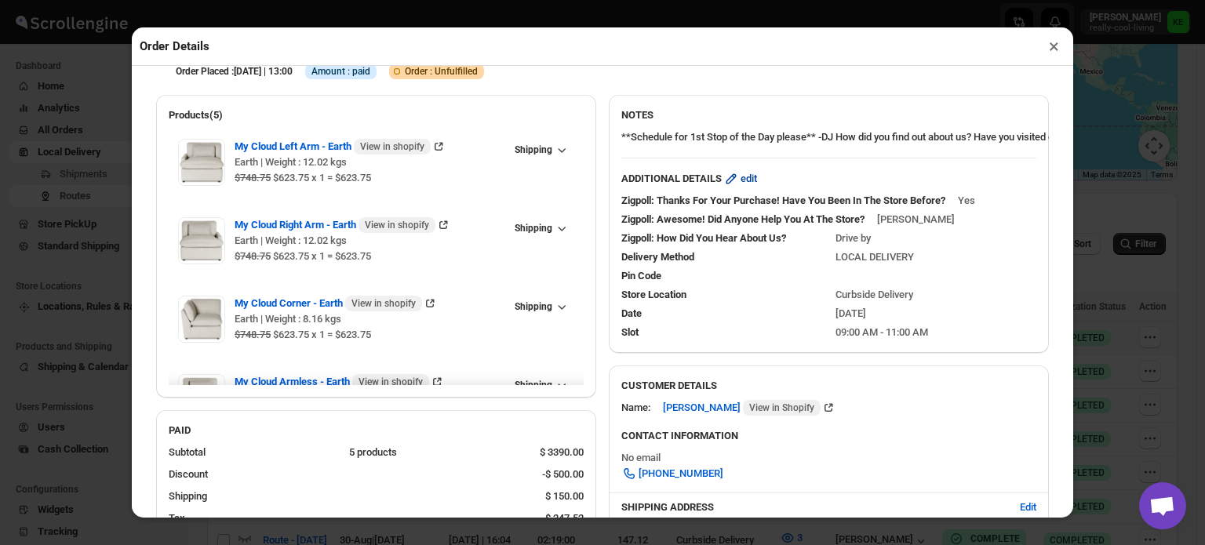
click at [741, 179] on span "edit" at bounding box center [748, 179] width 16 height 16
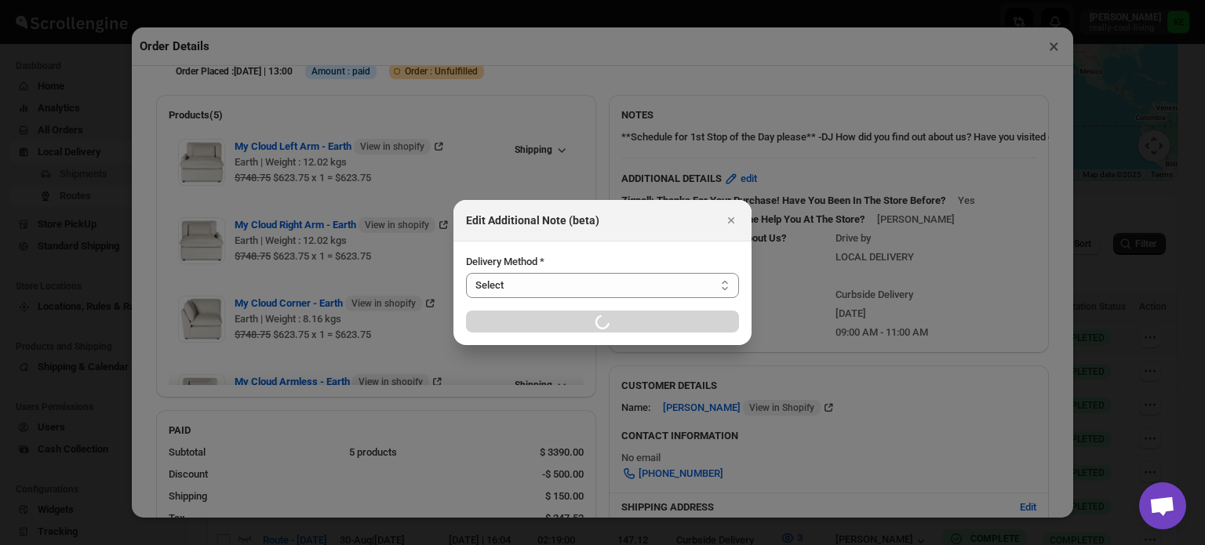
select select "LOCAL_DELIVERY"
select select "LOCATION_BASES"
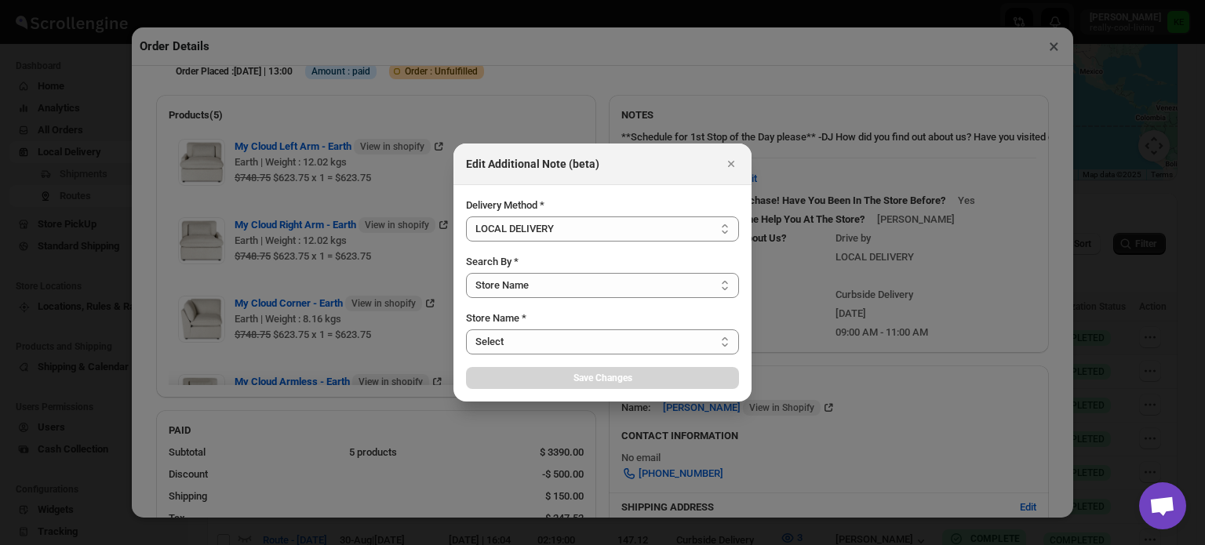
select select "656744df154a64d9bb065b6d"
select select "2025-09-10"
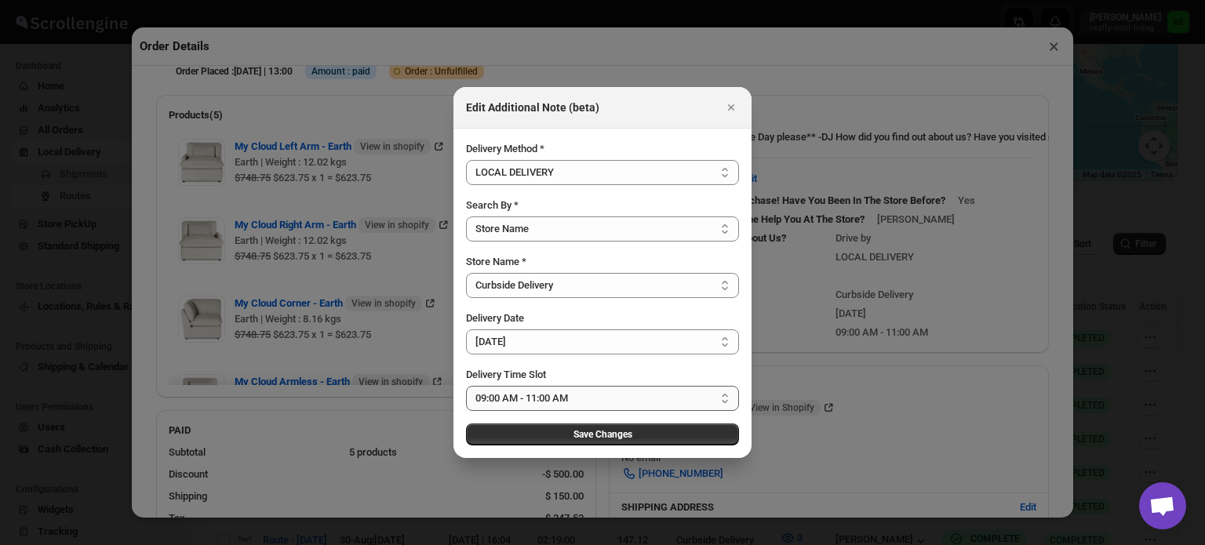
click at [726, 398] on select "Select 09:00 AM - 04:00 PM 09:00 AM - 11:00 AM 10:00 AM - 12:00 PM 11:00 AM - 0…" at bounding box center [602, 398] width 273 height 25
select select "673ffc4d35296b8d311f7cc4"
click at [466, 386] on select "Select 09:00 AM - 04:00 PM 09:00 AM - 11:00 AM 10:00 AM - 12:00 PM 11:00 AM - 0…" at bounding box center [602, 398] width 273 height 25
click at [600, 438] on span "Save Changes" at bounding box center [602, 434] width 59 height 13
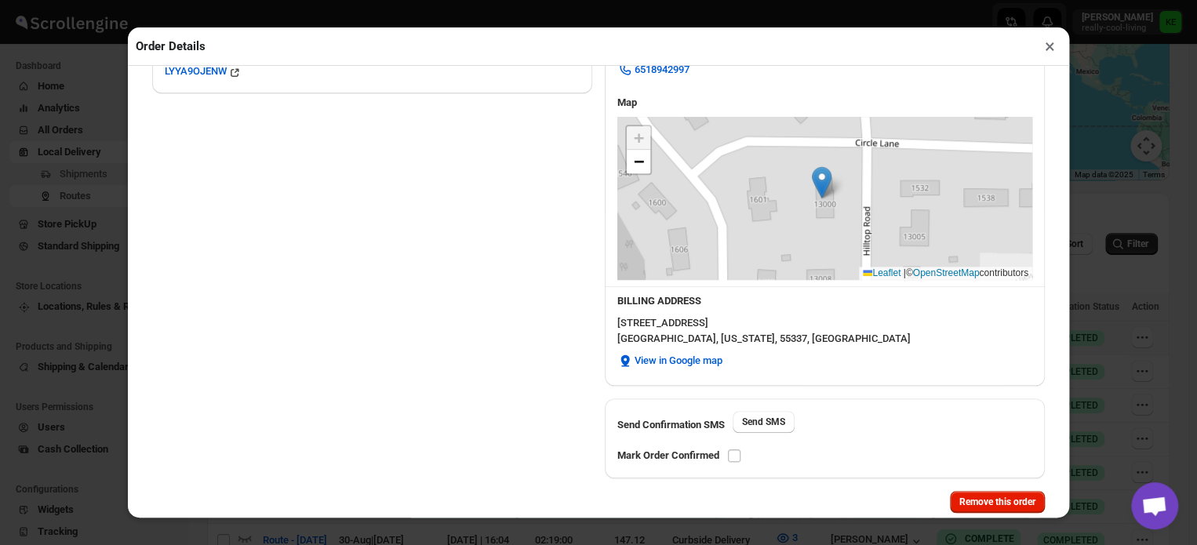
scroll to position [594, 0]
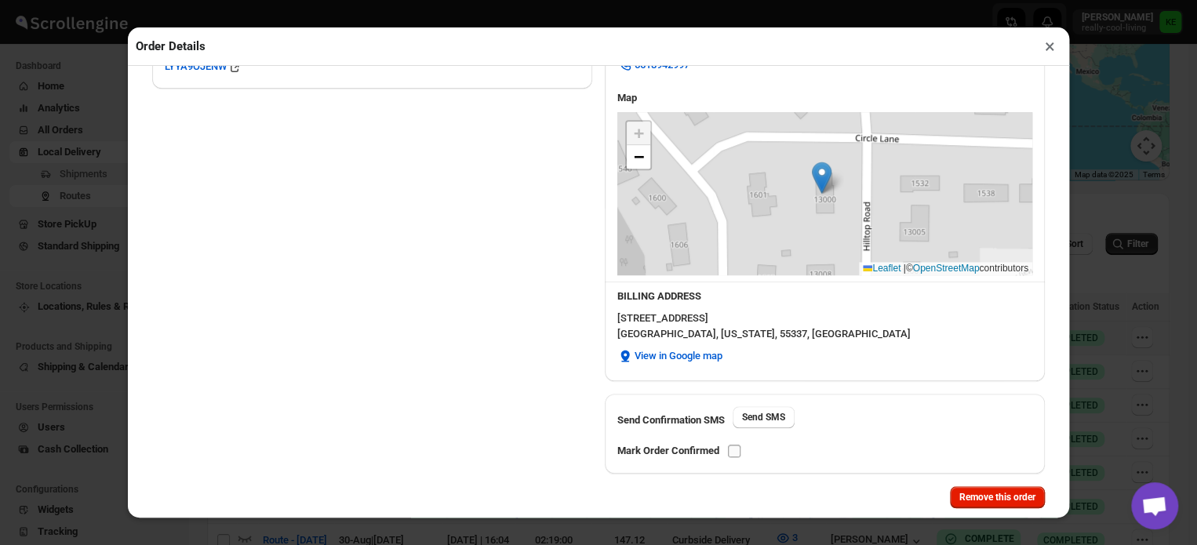
click at [736, 453] on input "checkbox" at bounding box center [734, 451] width 13 height 13
checkbox input "true"
click at [1045, 49] on button "×" at bounding box center [1049, 46] width 23 height 22
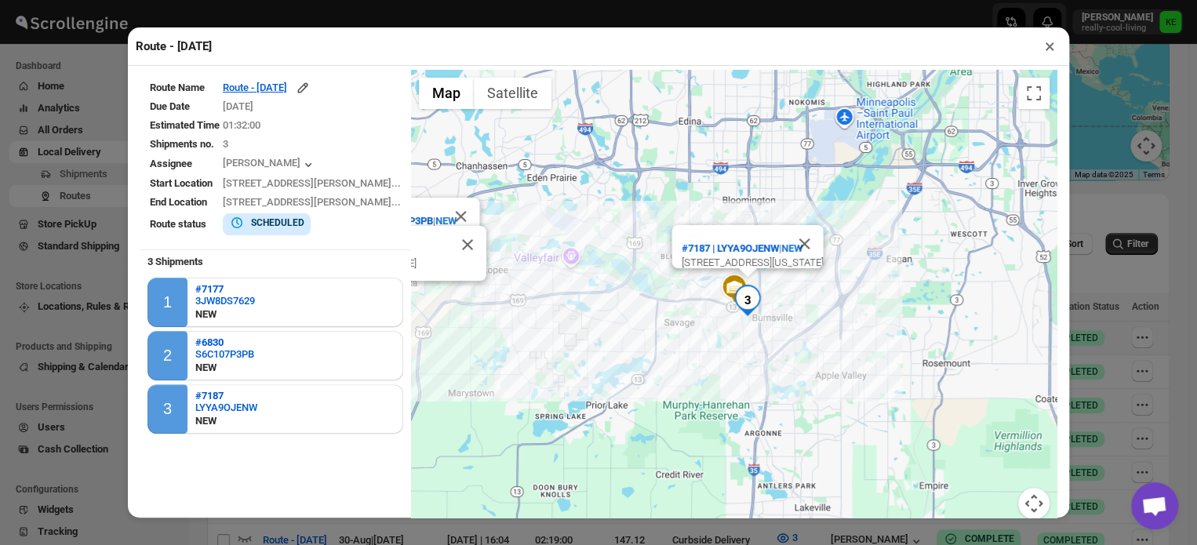
click at [1048, 47] on button "×" at bounding box center [1049, 46] width 23 height 22
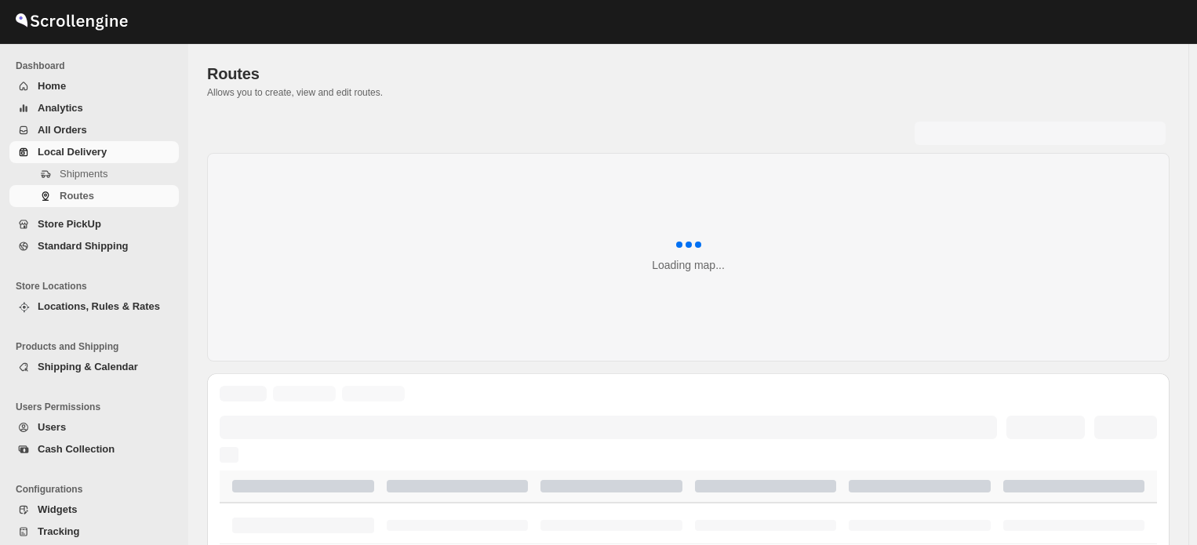
scroll to position [189, 0]
